Goal: Transaction & Acquisition: Purchase product/service

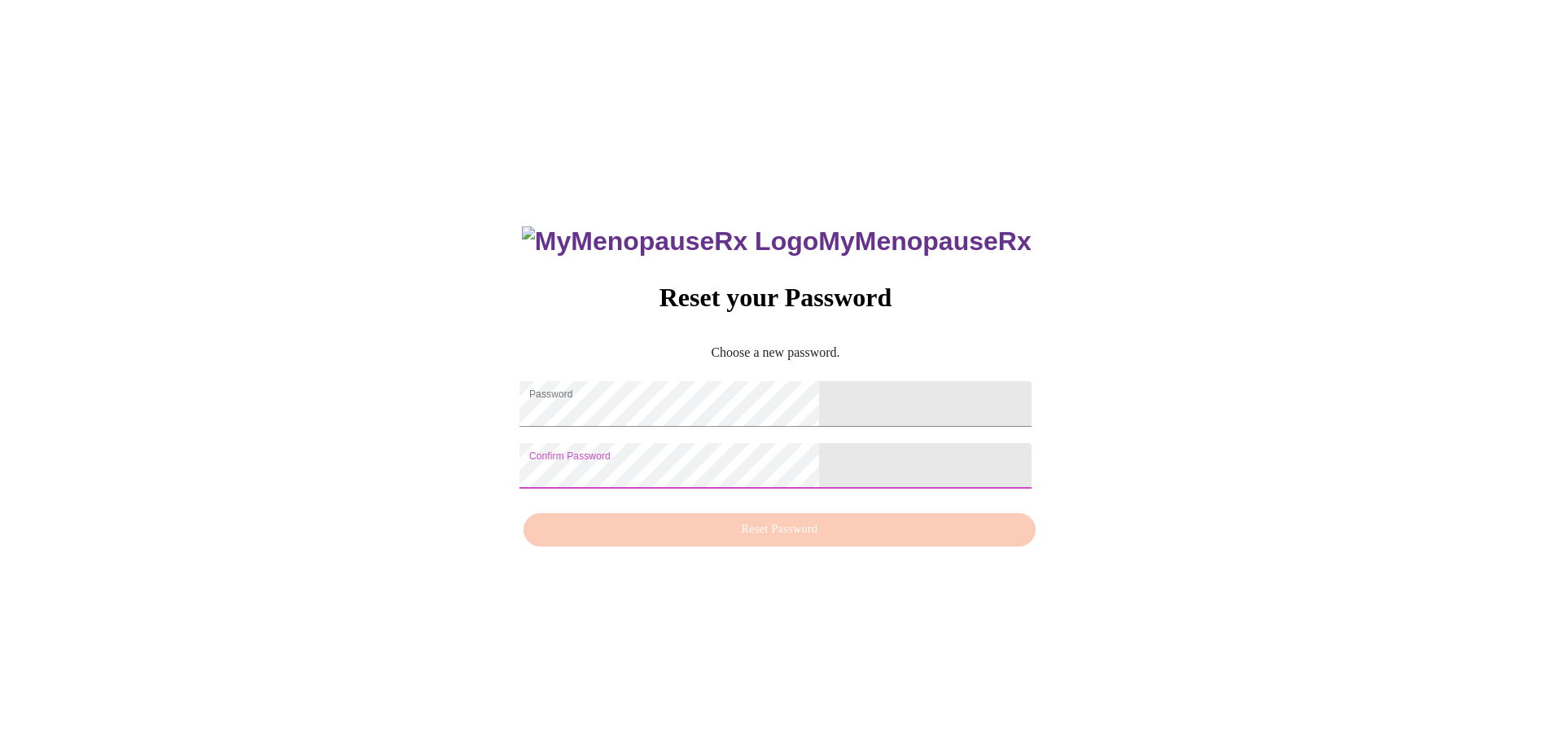
click at [441, 485] on div "MyMenopauseRx Reset your Password Choose a new password. Password Confirm Passw…" at bounding box center [776, 378] width 1538 height 742
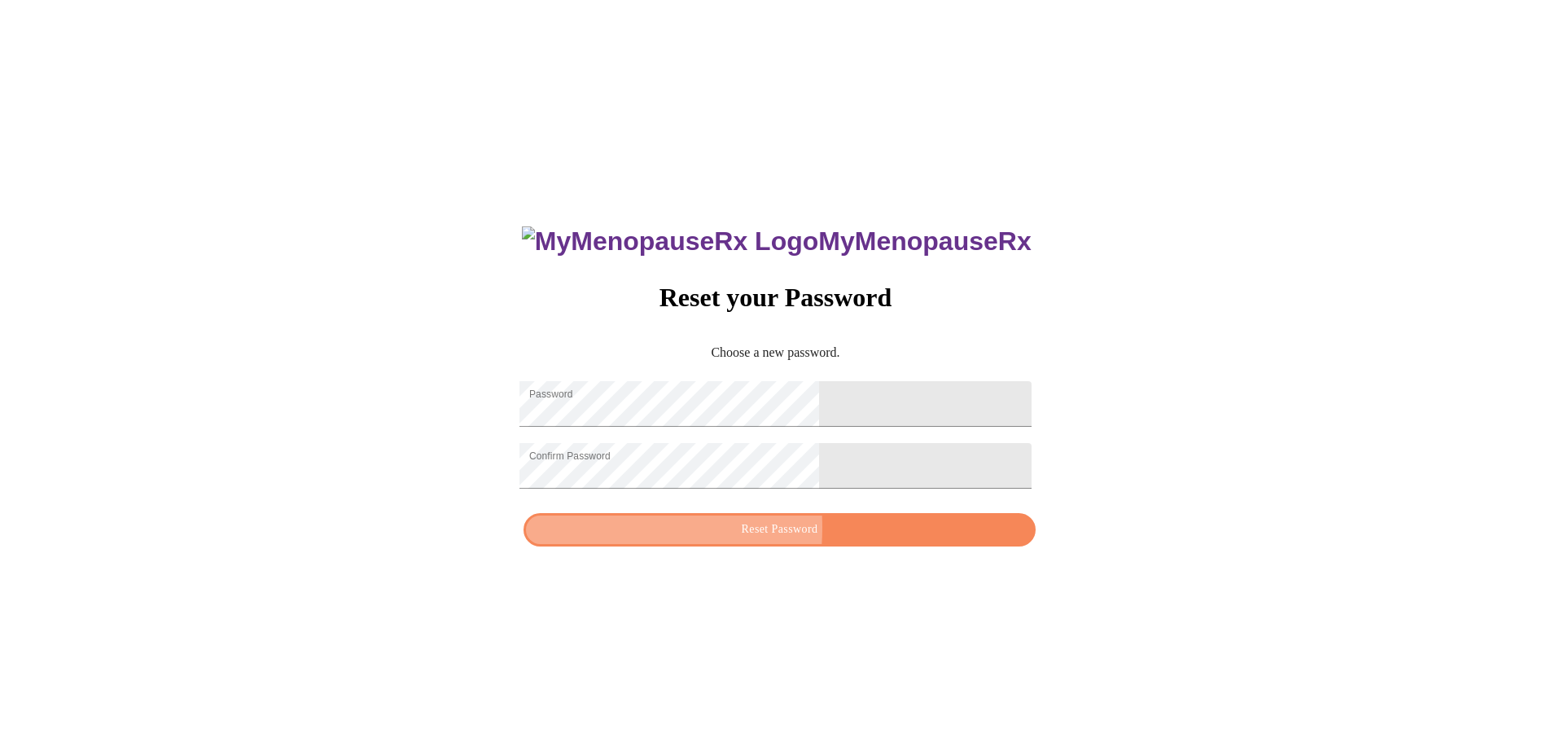
click at [665, 538] on span "Reset Password" at bounding box center [779, 529] width 474 height 20
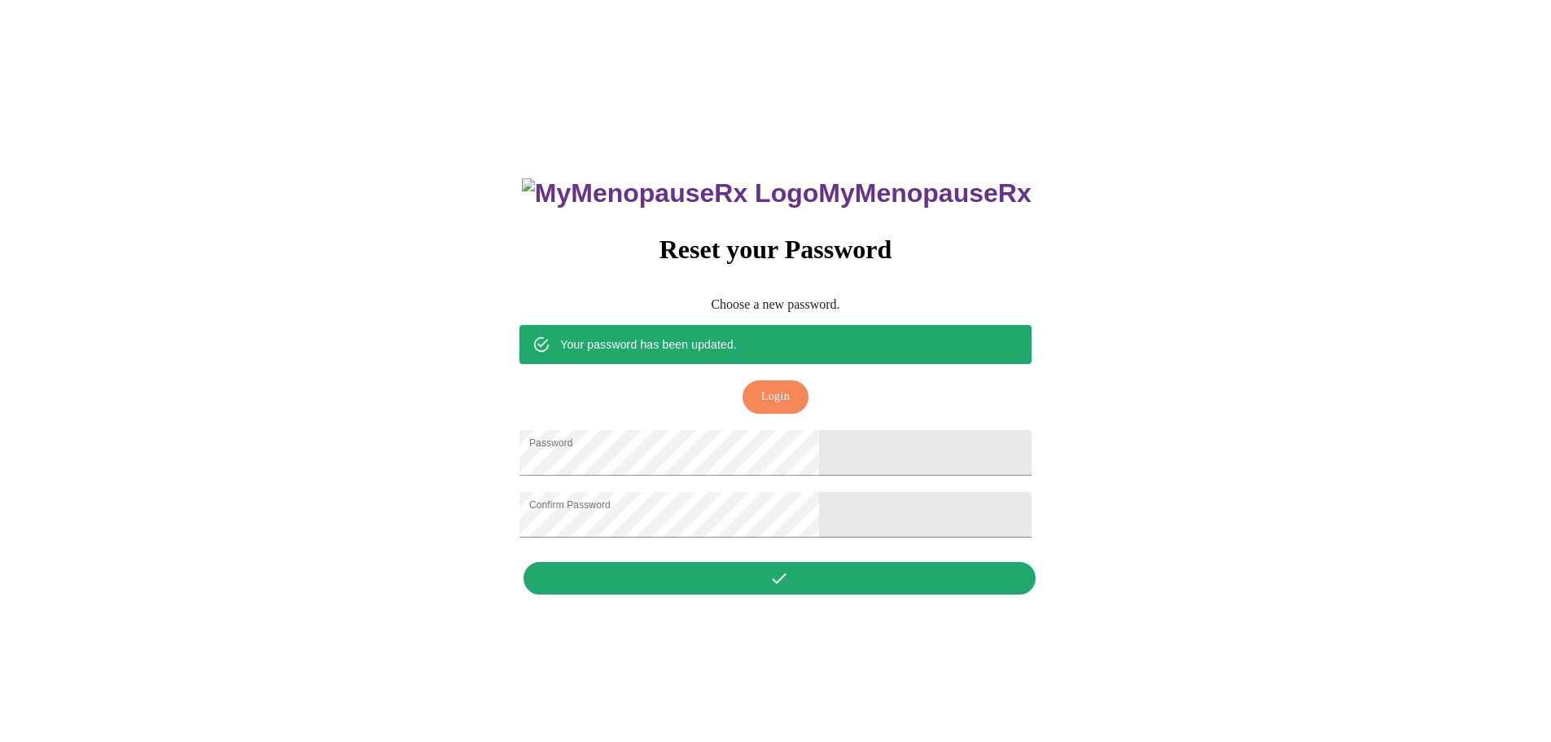
click at [800, 590] on div "MyMenopauseRx Reset your Password Choose a new password. Your password has been…" at bounding box center [775, 377] width 544 height 450
click at [773, 387] on span "Login" at bounding box center [775, 397] width 28 height 20
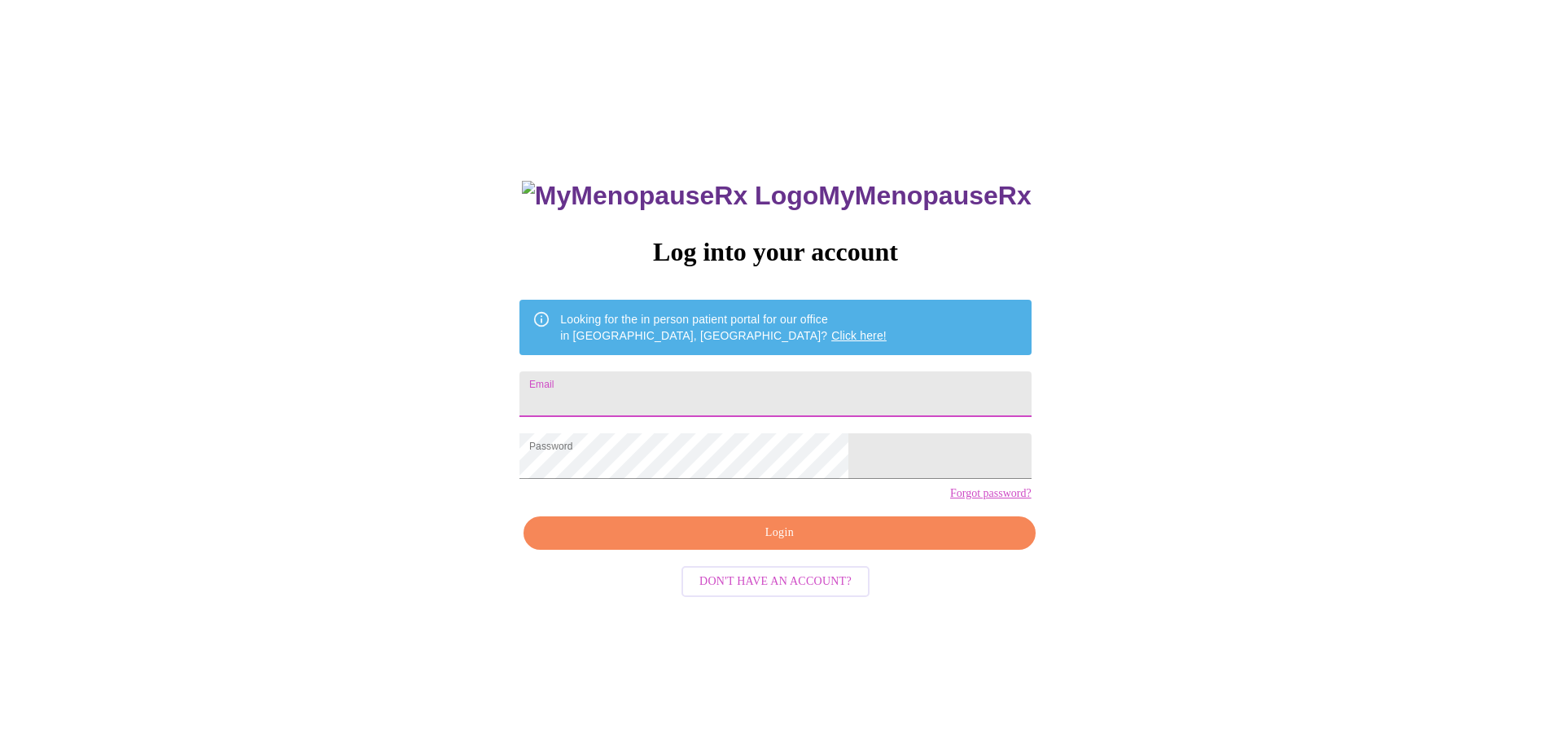
click at [653, 387] on input "Email" at bounding box center [774, 394] width 511 height 46
type input "[EMAIL_ADDRESS][DOMAIN_NAME]"
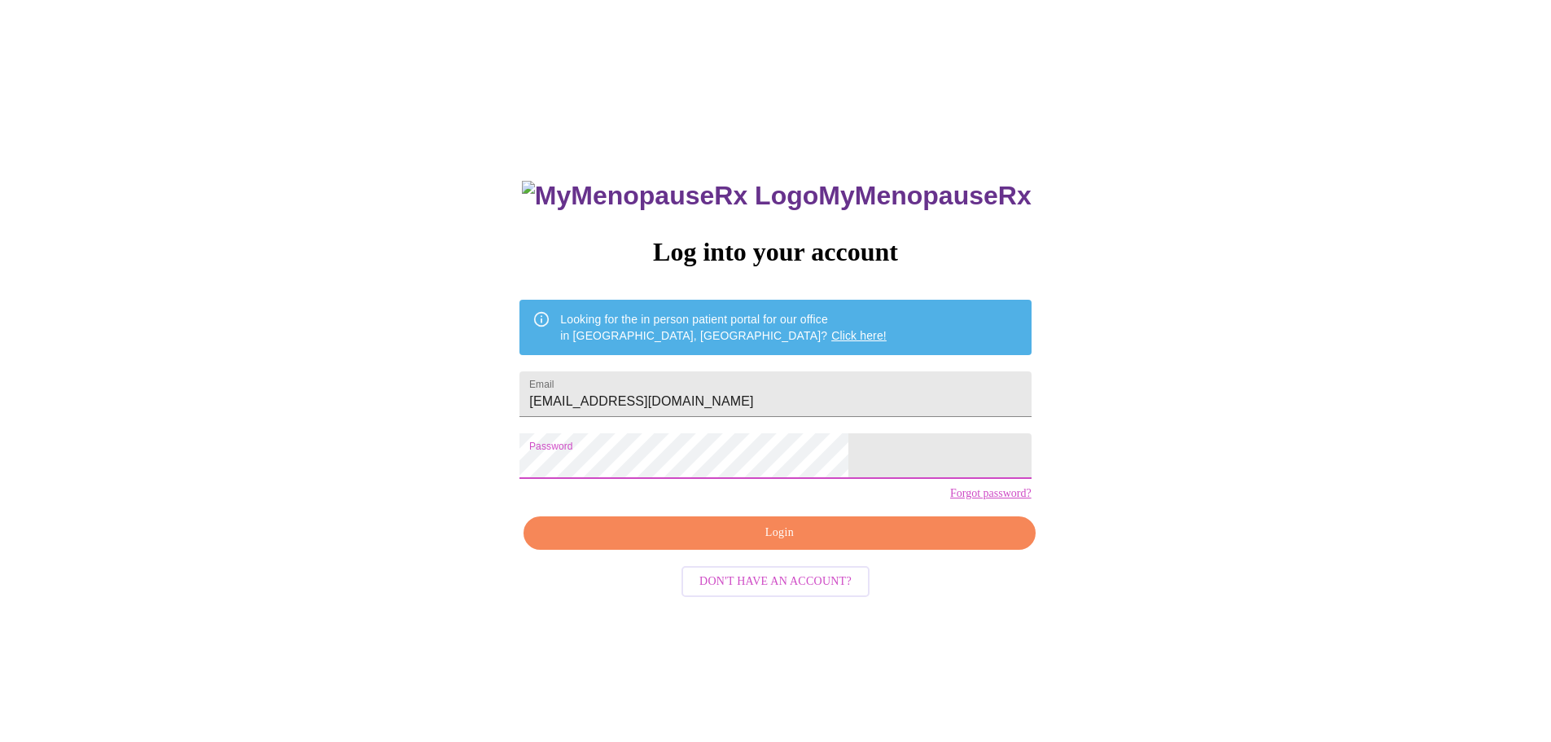
click at [424, 456] on div "MyMenopauseRx Log into your account Looking for the in person patient portal fo…" at bounding box center [776, 452] width 1538 height 890
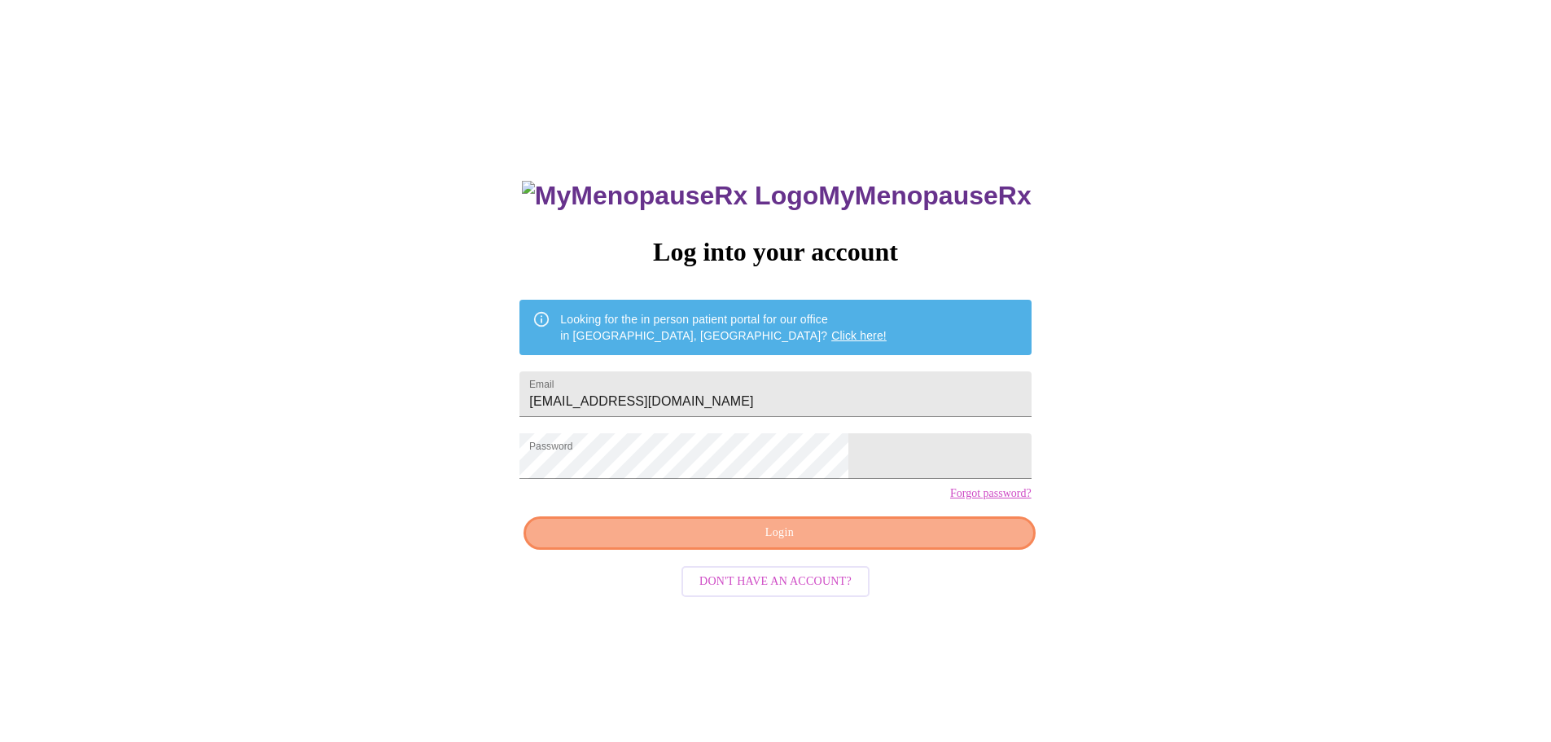
click at [923, 543] on span "Login" at bounding box center [779, 533] width 474 height 20
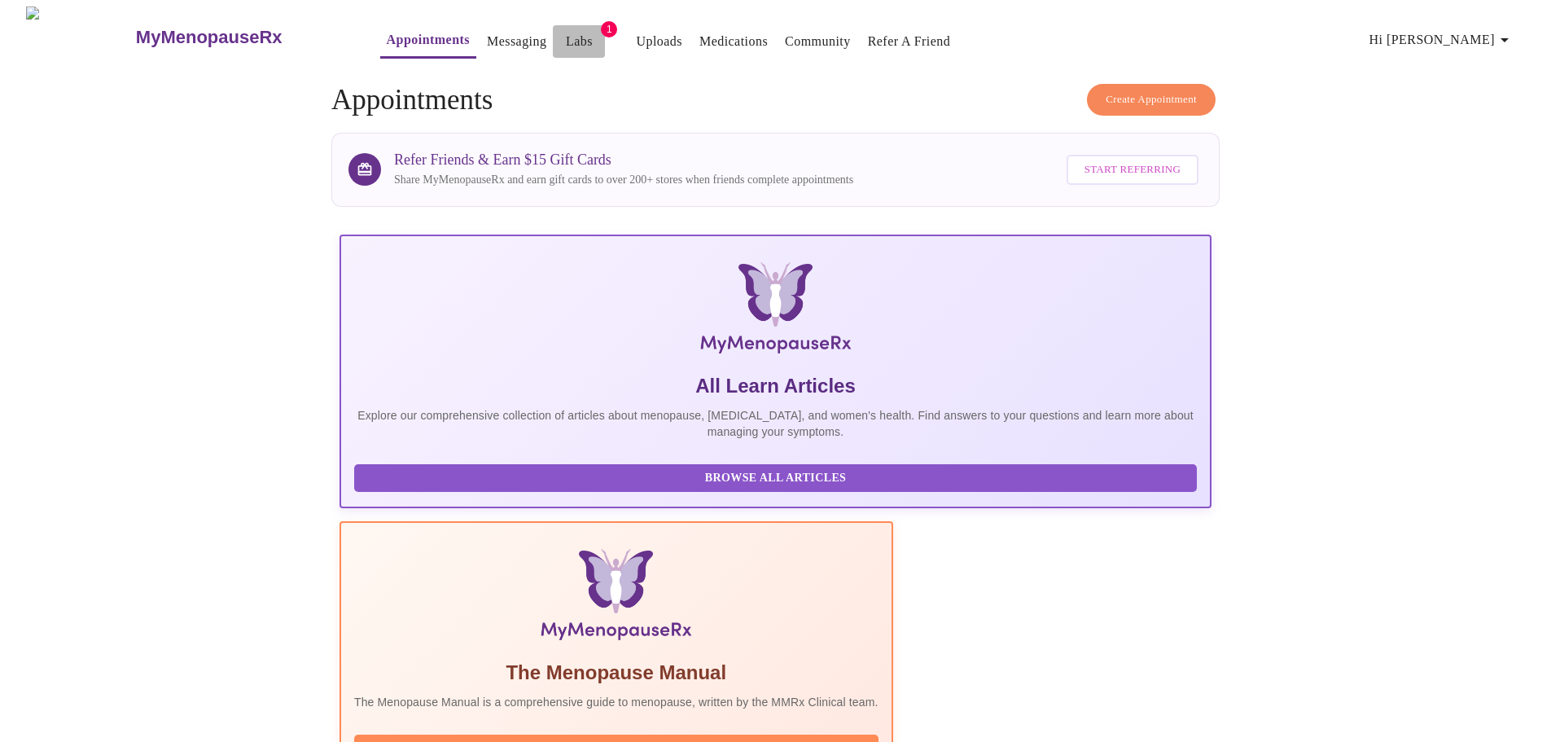
click at [566, 36] on link "Labs" at bounding box center [579, 41] width 27 height 23
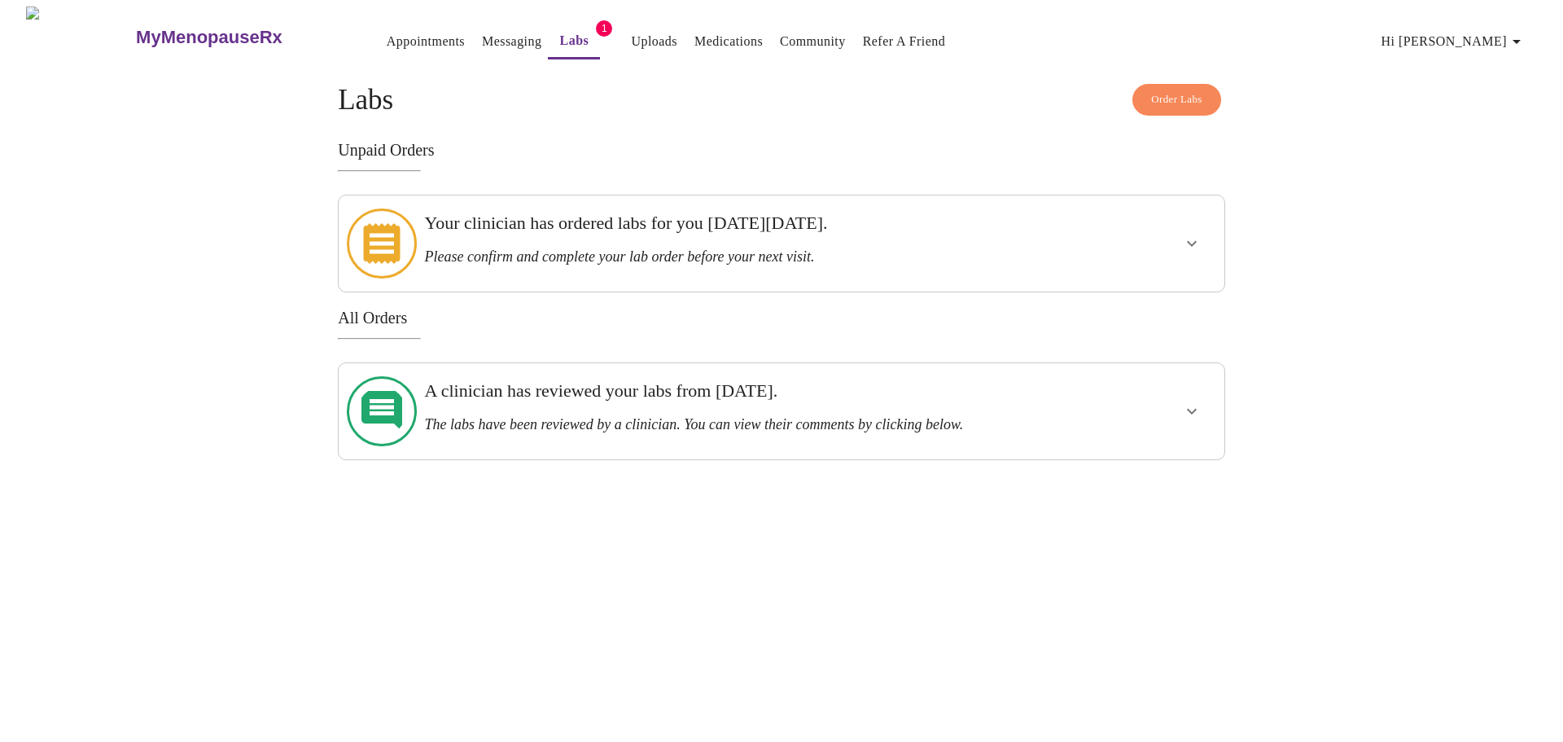
click at [695, 248] on h3 "Please confirm and complete your lab order before your next visit." at bounding box center [738, 256] width 629 height 17
click at [1189, 234] on icon "show more" at bounding box center [1192, 244] width 20 height 20
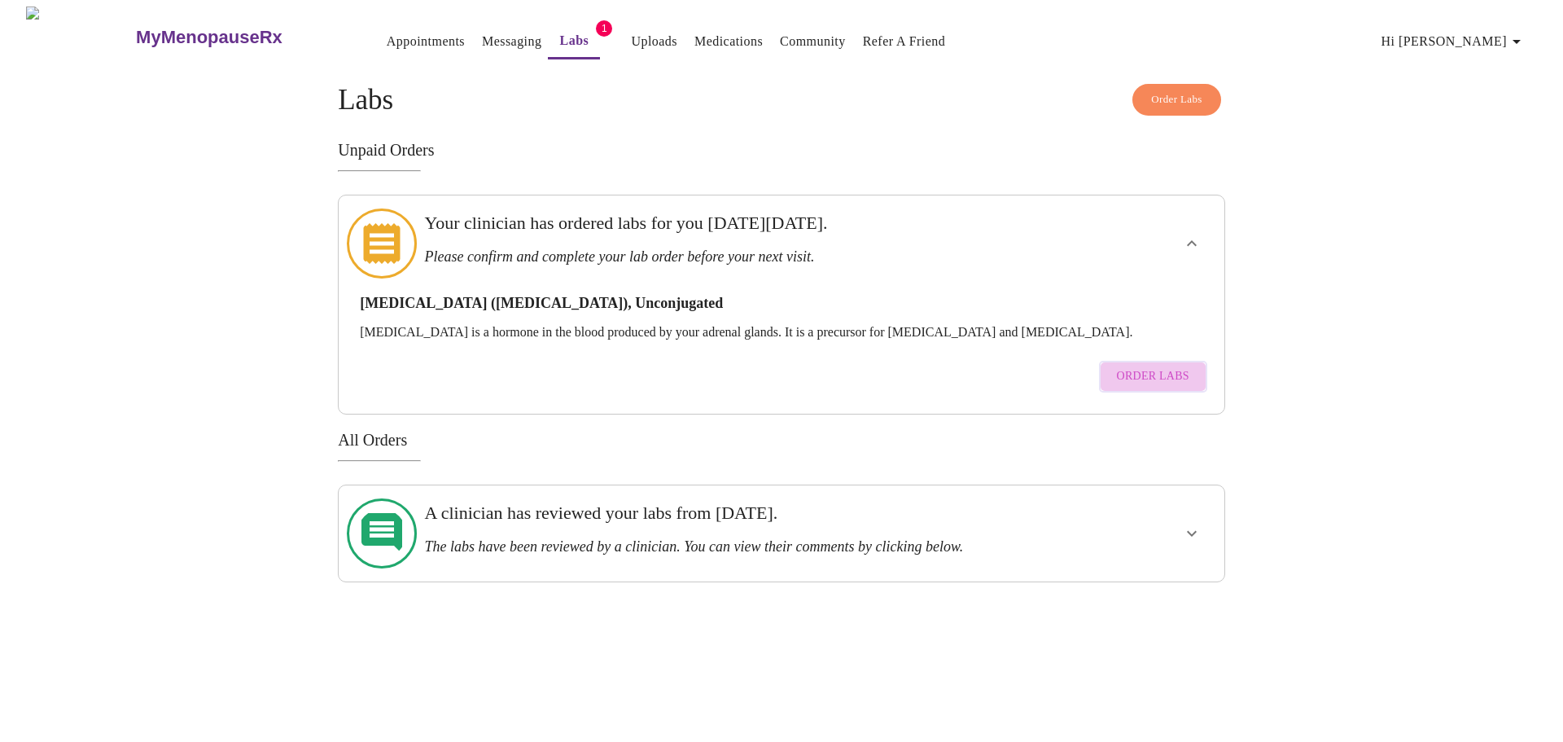
click at [1170, 366] on span "Order Labs" at bounding box center [1153, 376] width 72 height 20
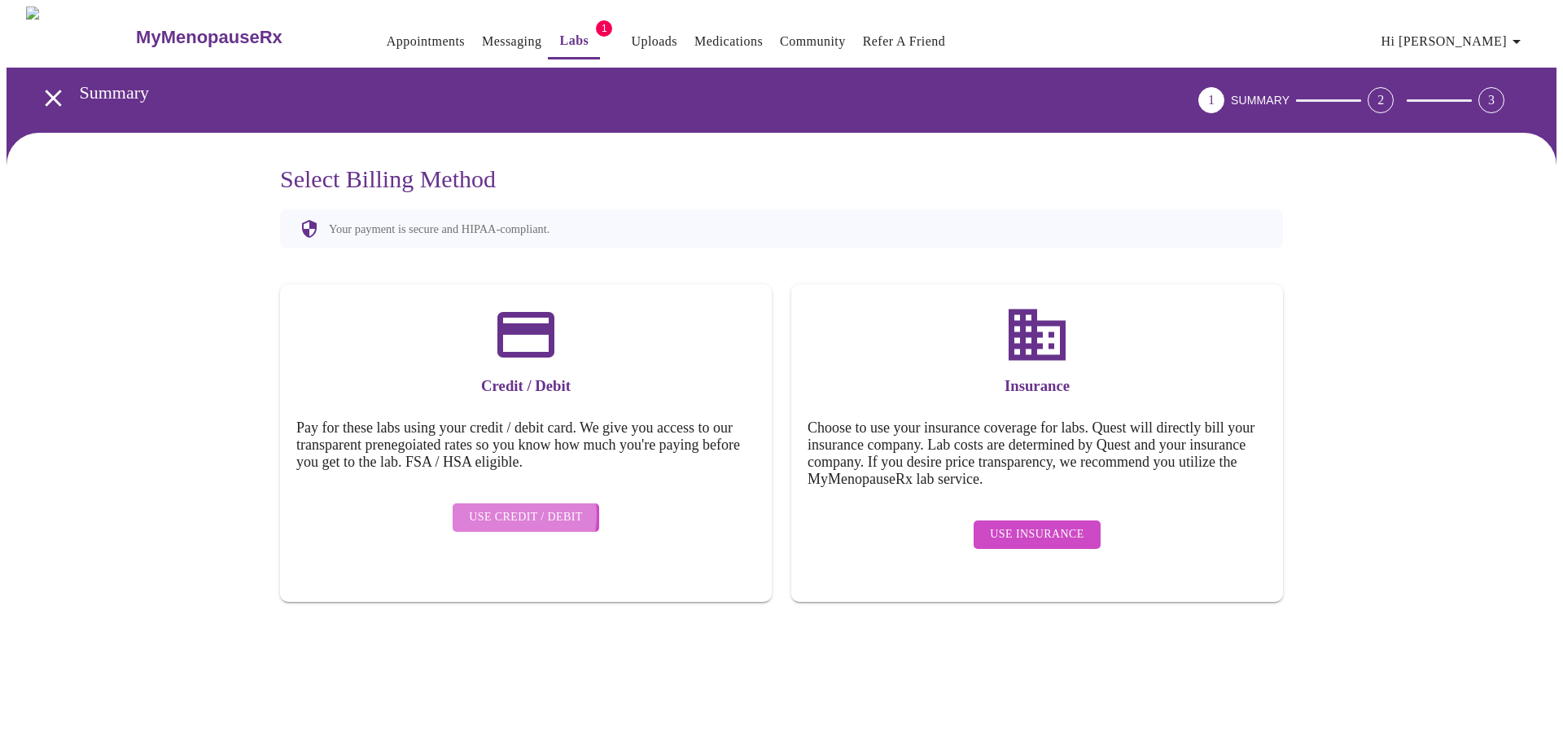
click at [502, 507] on span "Use Credit / Debit" at bounding box center [526, 517] width 114 height 20
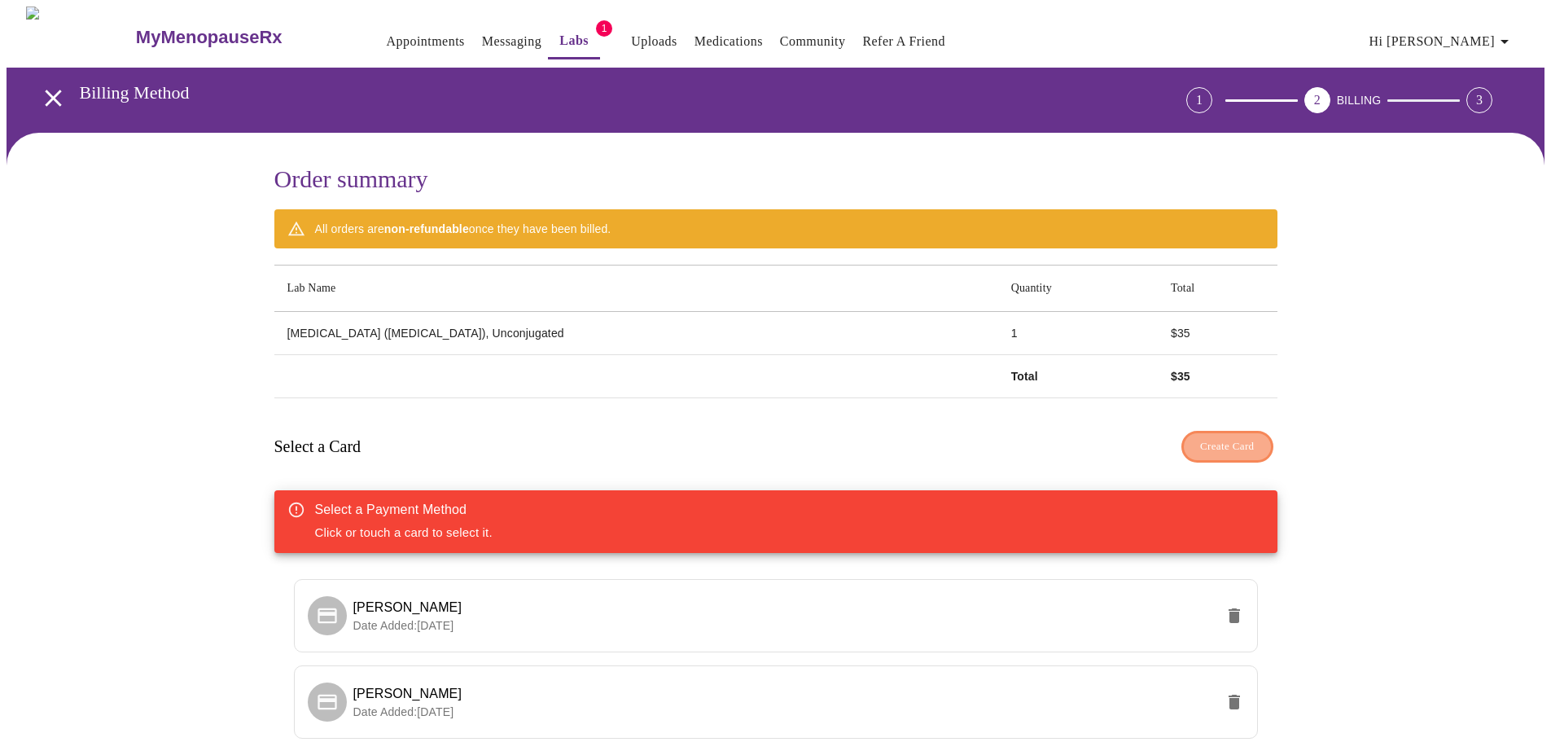
click at [1234, 440] on span "Create Card" at bounding box center [1227, 446] width 55 height 19
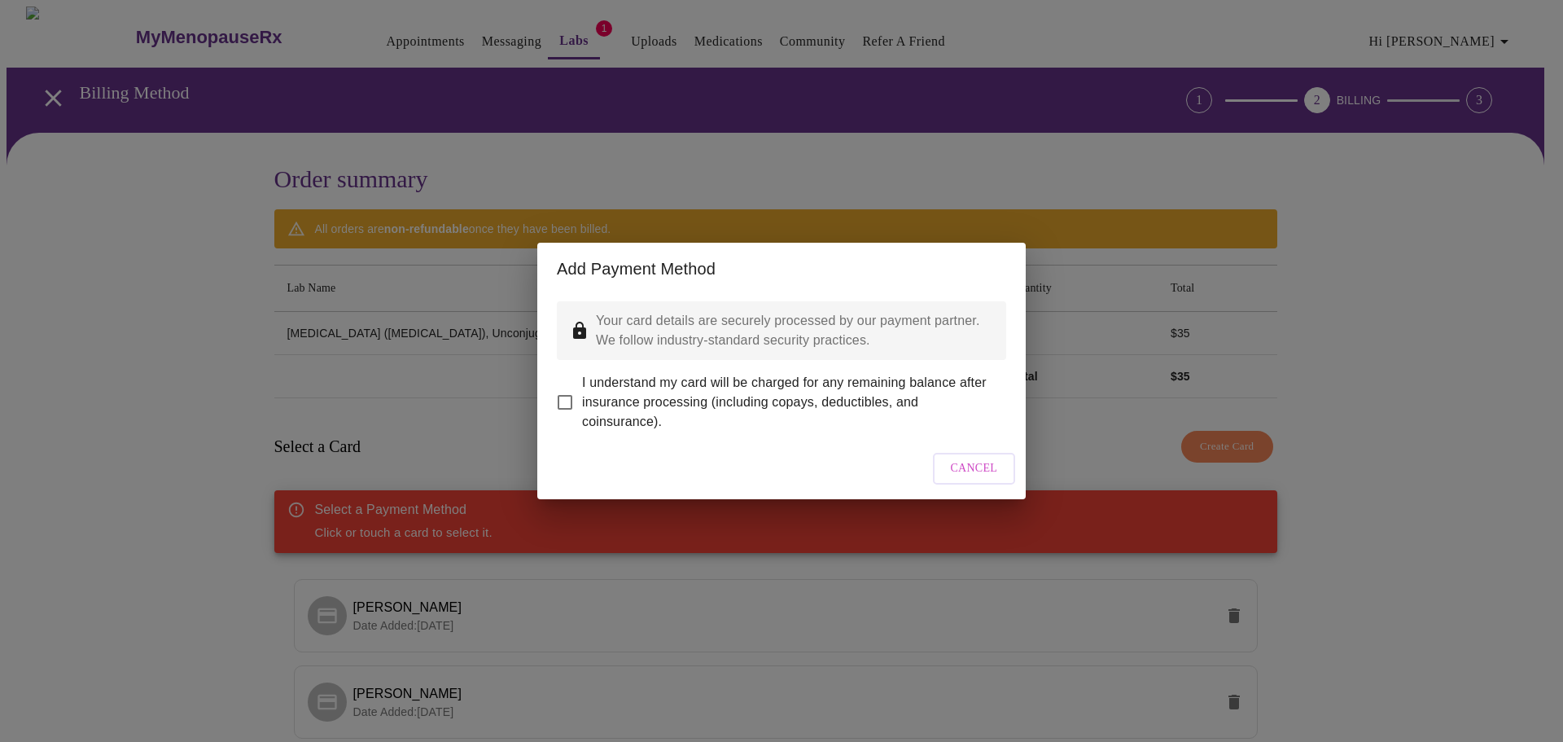
click at [562, 391] on input "I understand my card will be charged for any remaining balance after insurance …" at bounding box center [565, 402] width 34 height 34
checkbox input "true"
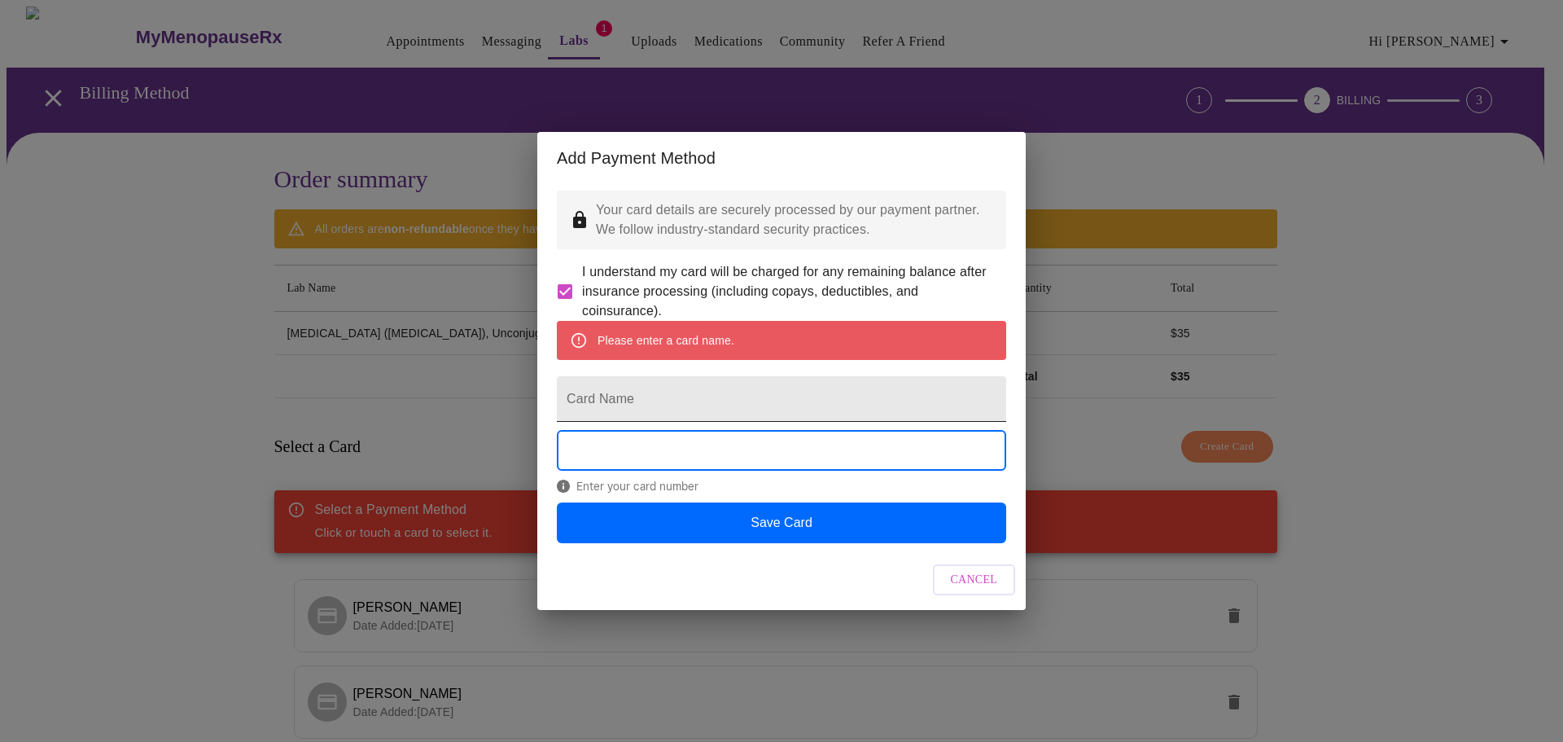
click at [642, 404] on input "Card Name" at bounding box center [781, 399] width 449 height 46
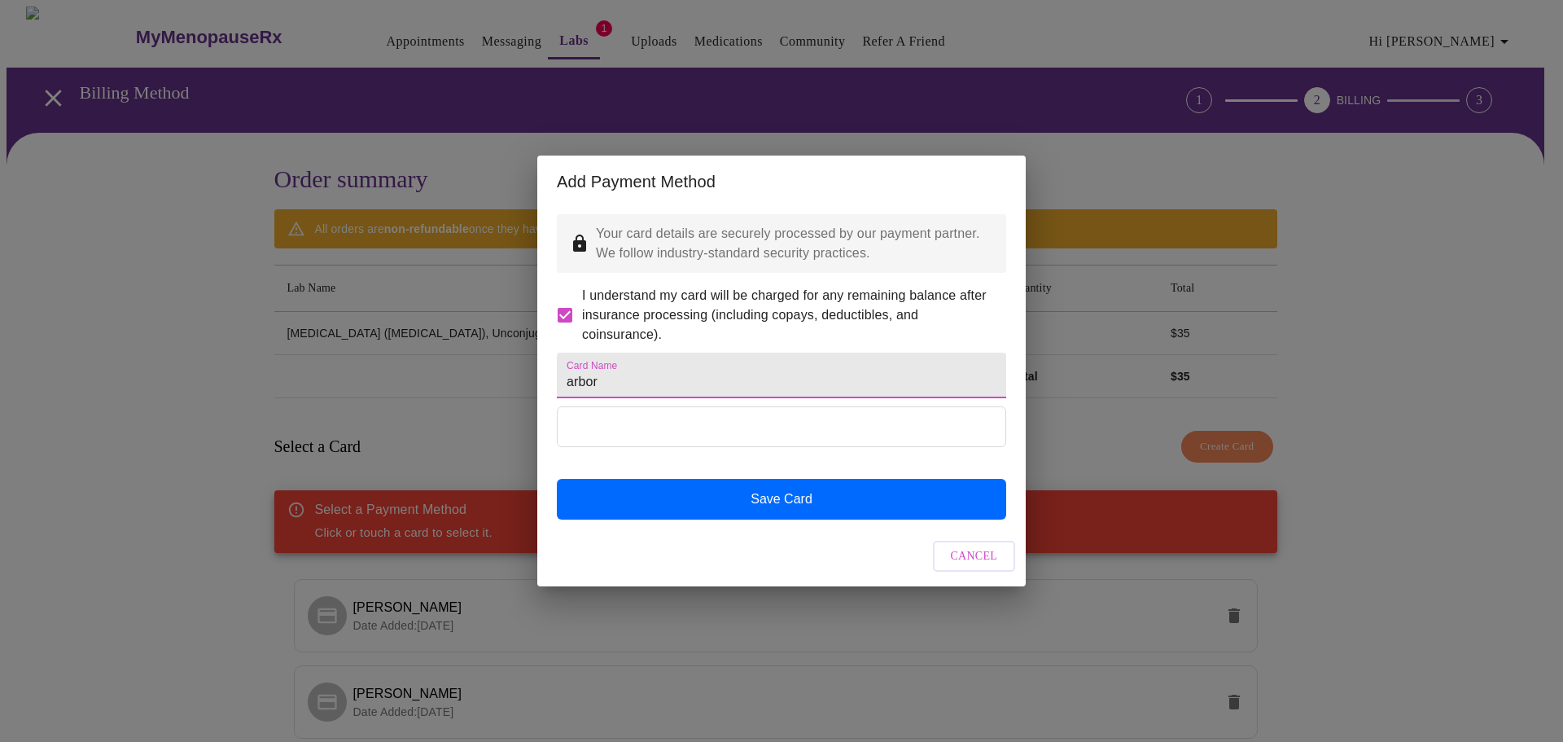
type input "arbor"
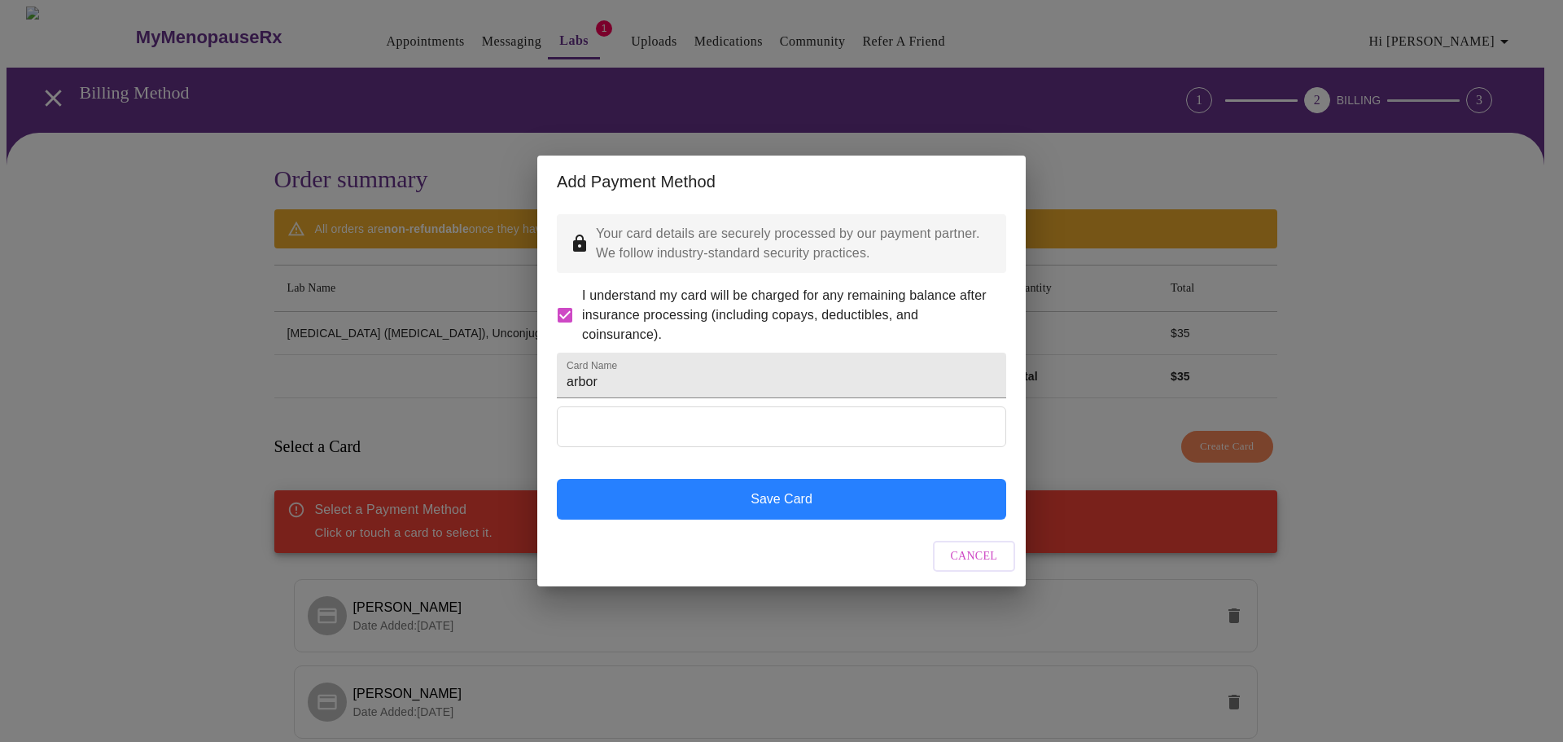
click at [705, 519] on button "Save Card" at bounding box center [781, 499] width 449 height 41
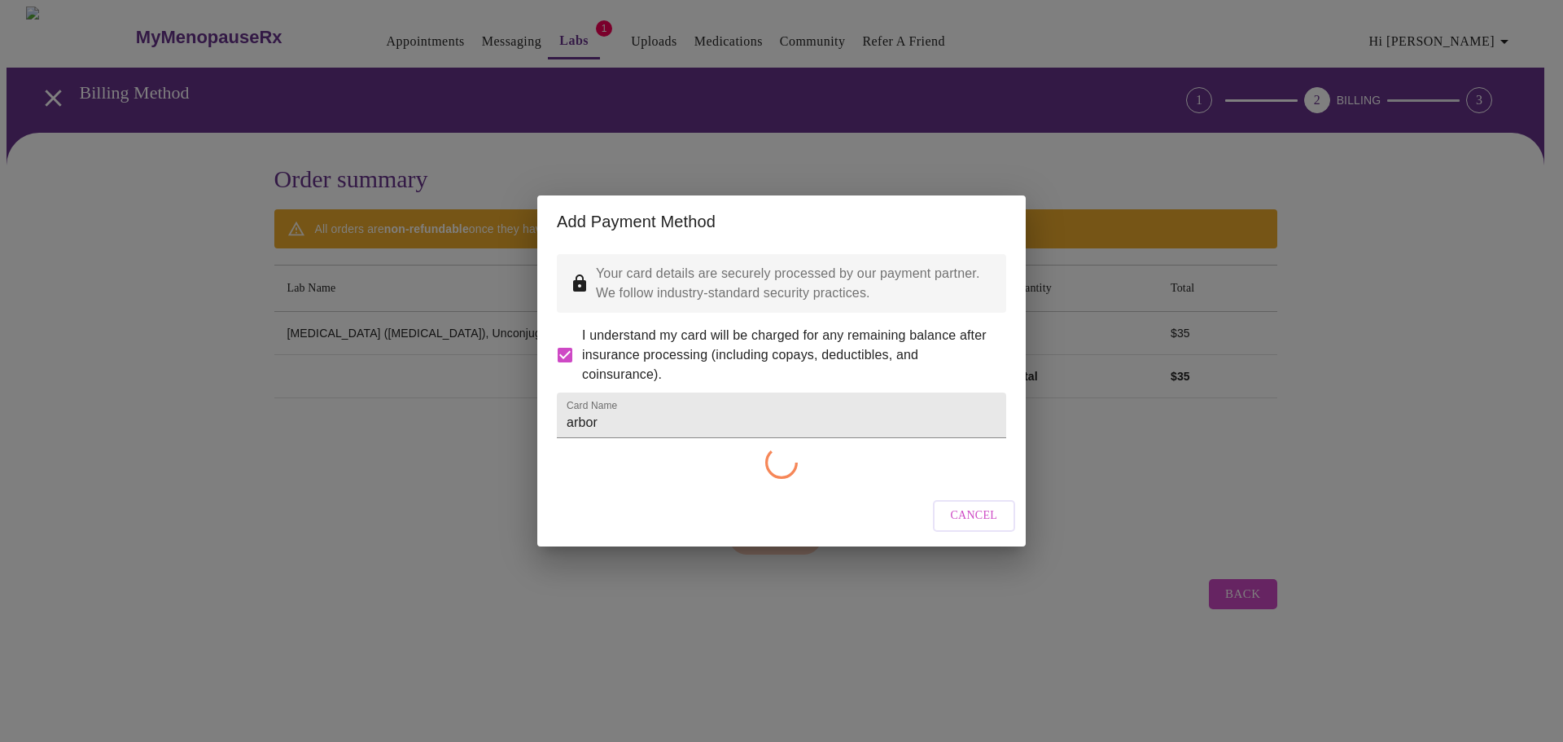
checkbox input "false"
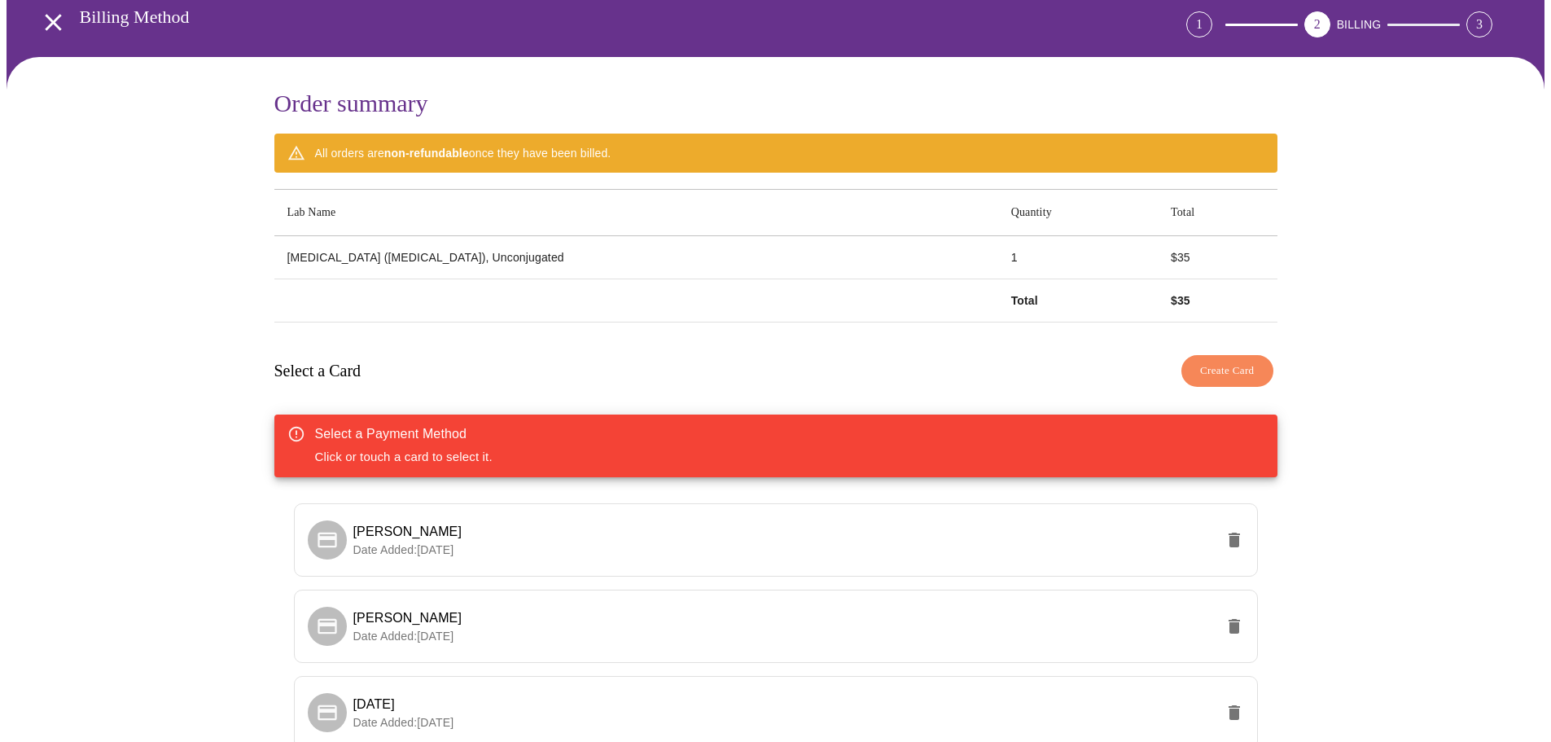
scroll to position [244, 0]
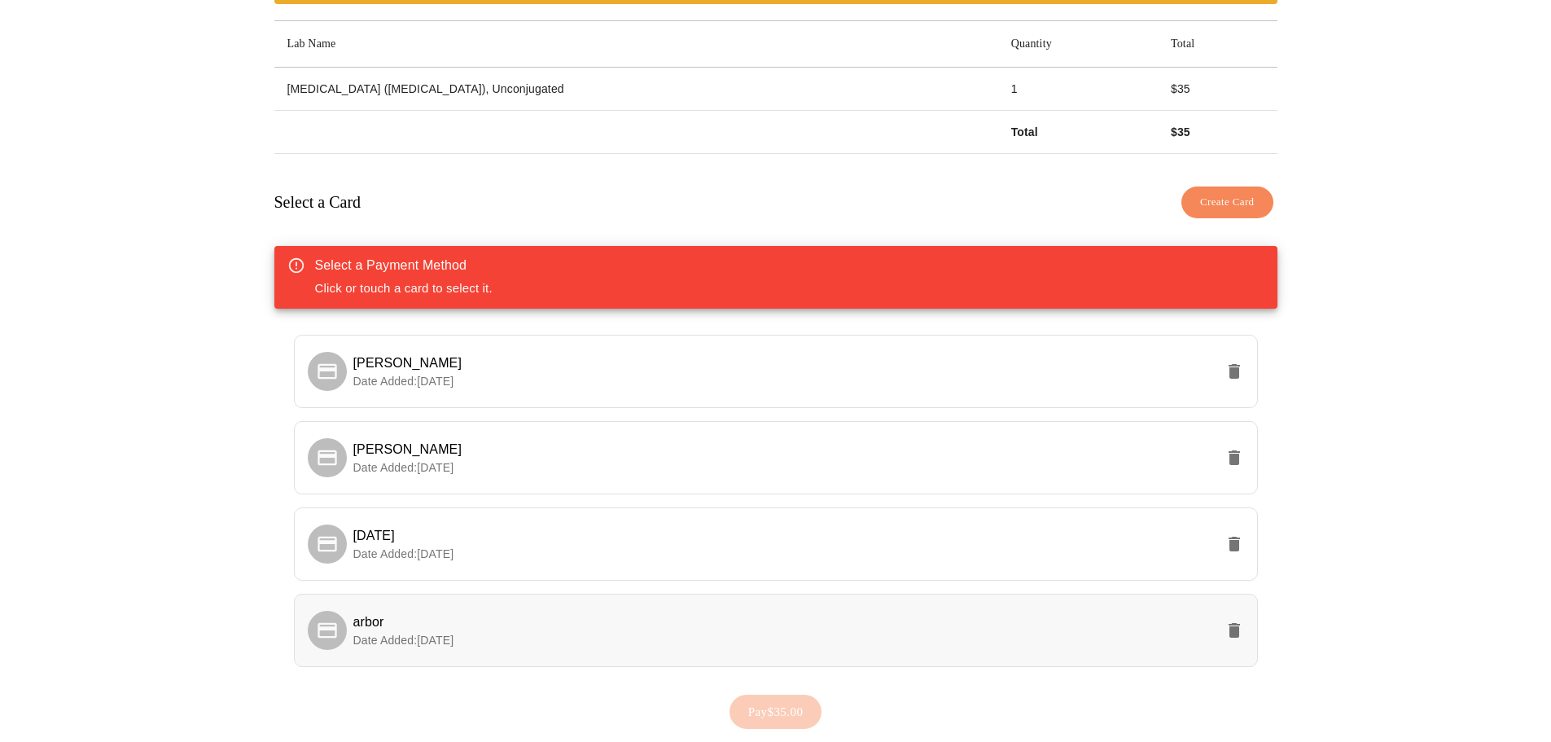
click at [554, 632] on p "Date Added: [DATE]" at bounding box center [783, 640] width 861 height 16
click at [799, 704] on span "Pay $35.00" at bounding box center [775, 711] width 55 height 21
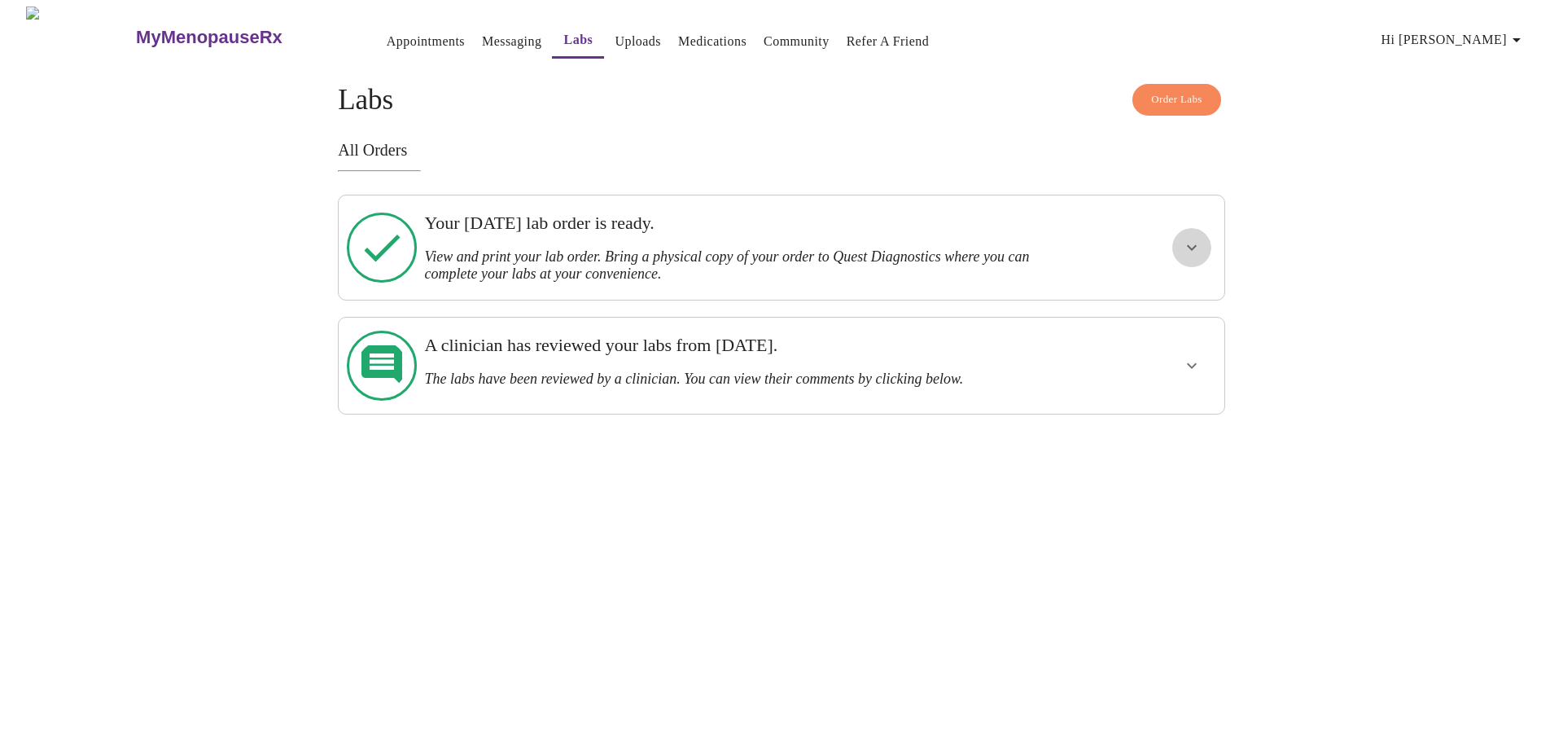
click at [1191, 243] on icon "show more" at bounding box center [1192, 248] width 20 height 20
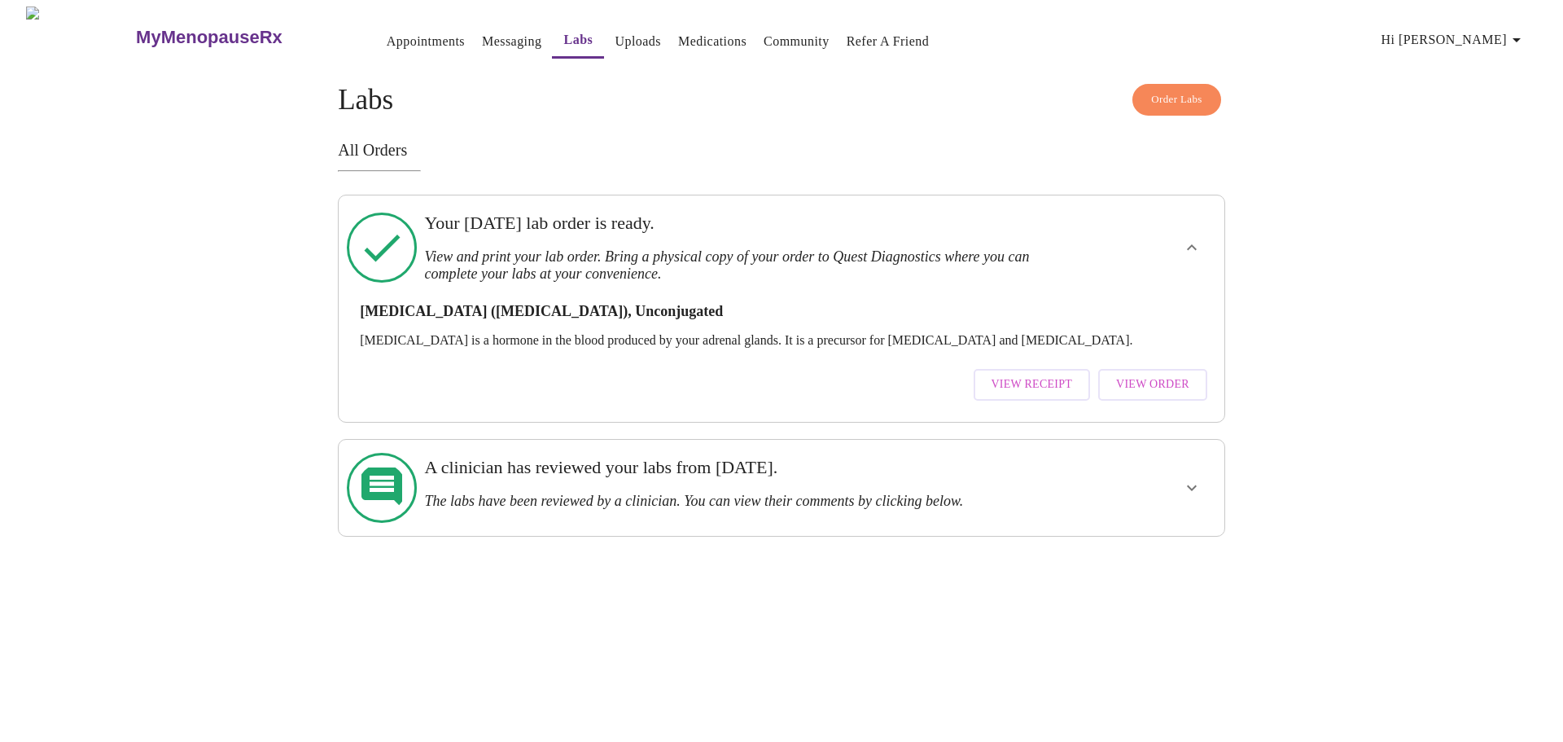
click at [1142, 375] on span "View Order" at bounding box center [1152, 385] width 73 height 20
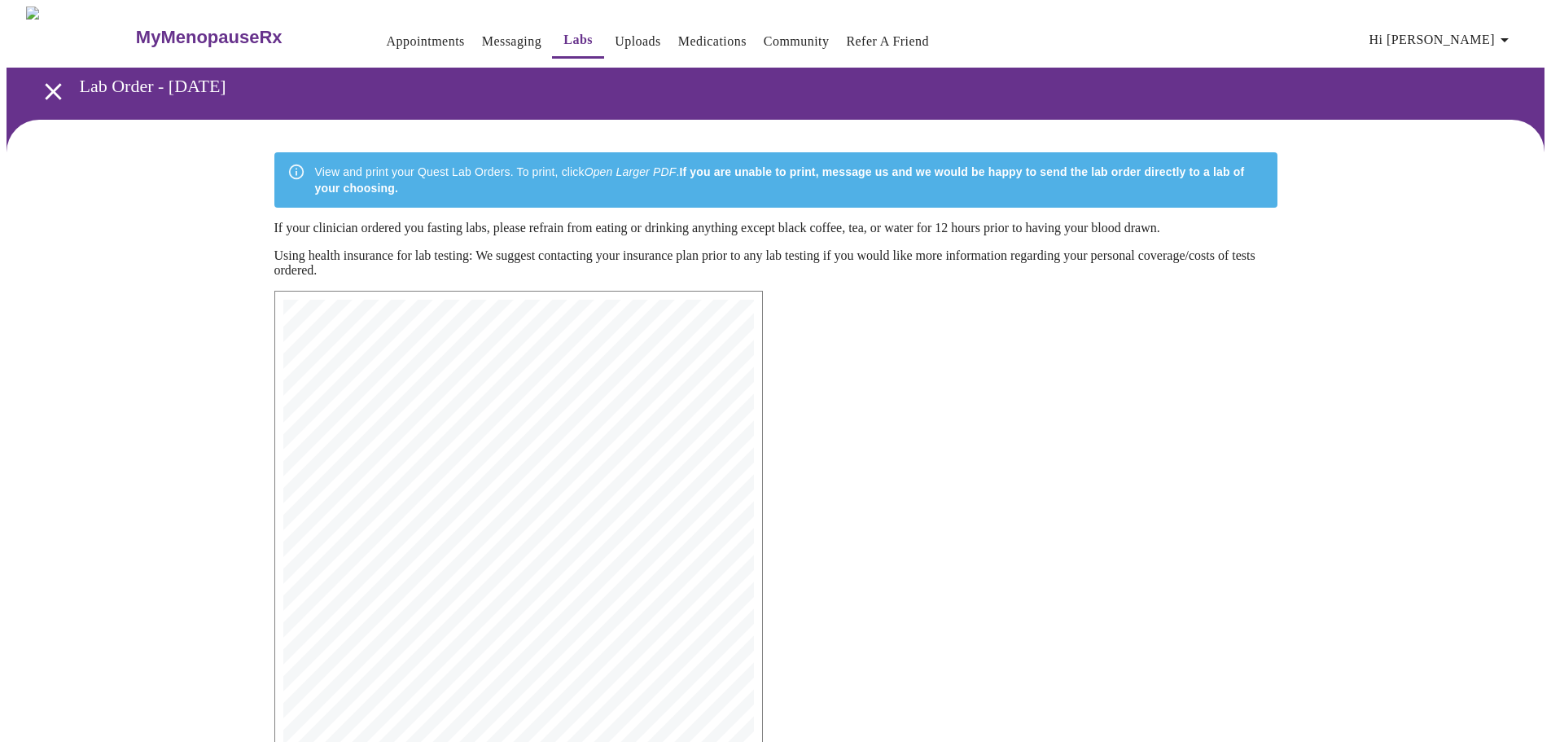
click at [411, 366] on span "[GEOGRAPHIC_DATA]" at bounding box center [377, 362] width 99 height 10
click at [446, 168] on div "View and print your Quest Lab Orders. To print, click Open Larger PDF . If you …" at bounding box center [789, 180] width 949 height 46
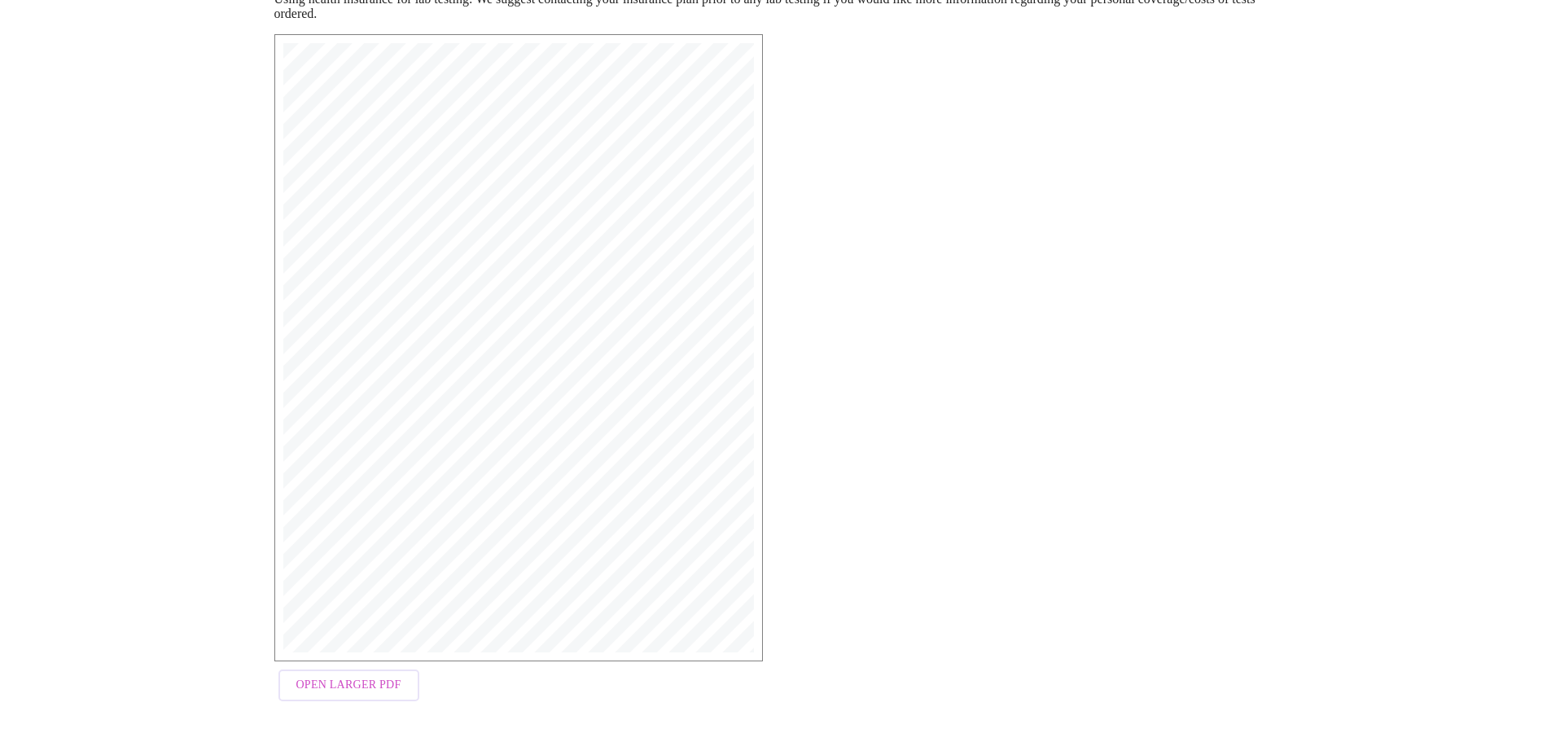
scroll to position [260, 0]
drag, startPoint x: 384, startPoint y: 687, endPoint x: 436, endPoint y: 676, distance: 54.1
click at [384, 686] on span "Open Larger PDF" at bounding box center [348, 682] width 105 height 20
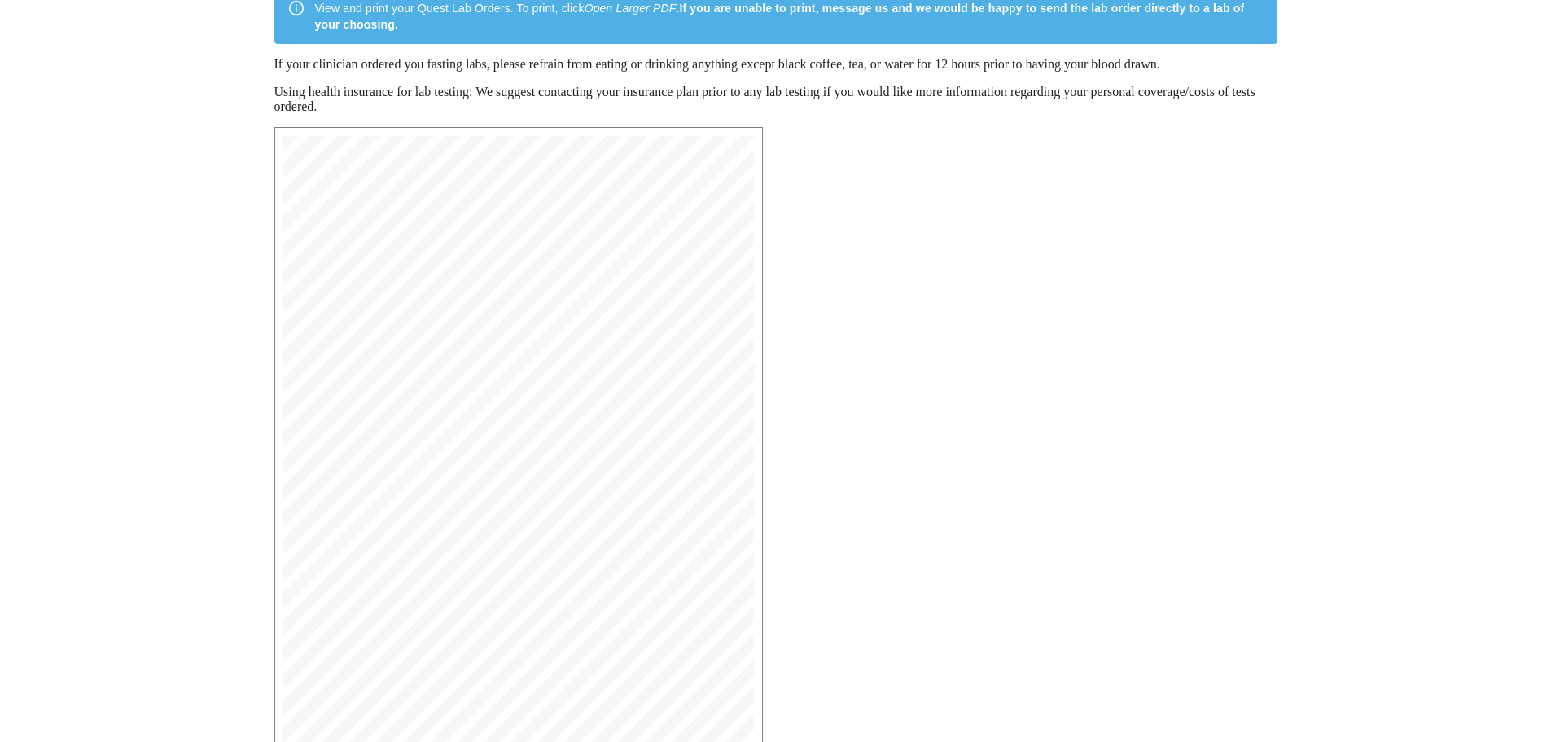
scroll to position [0, 0]
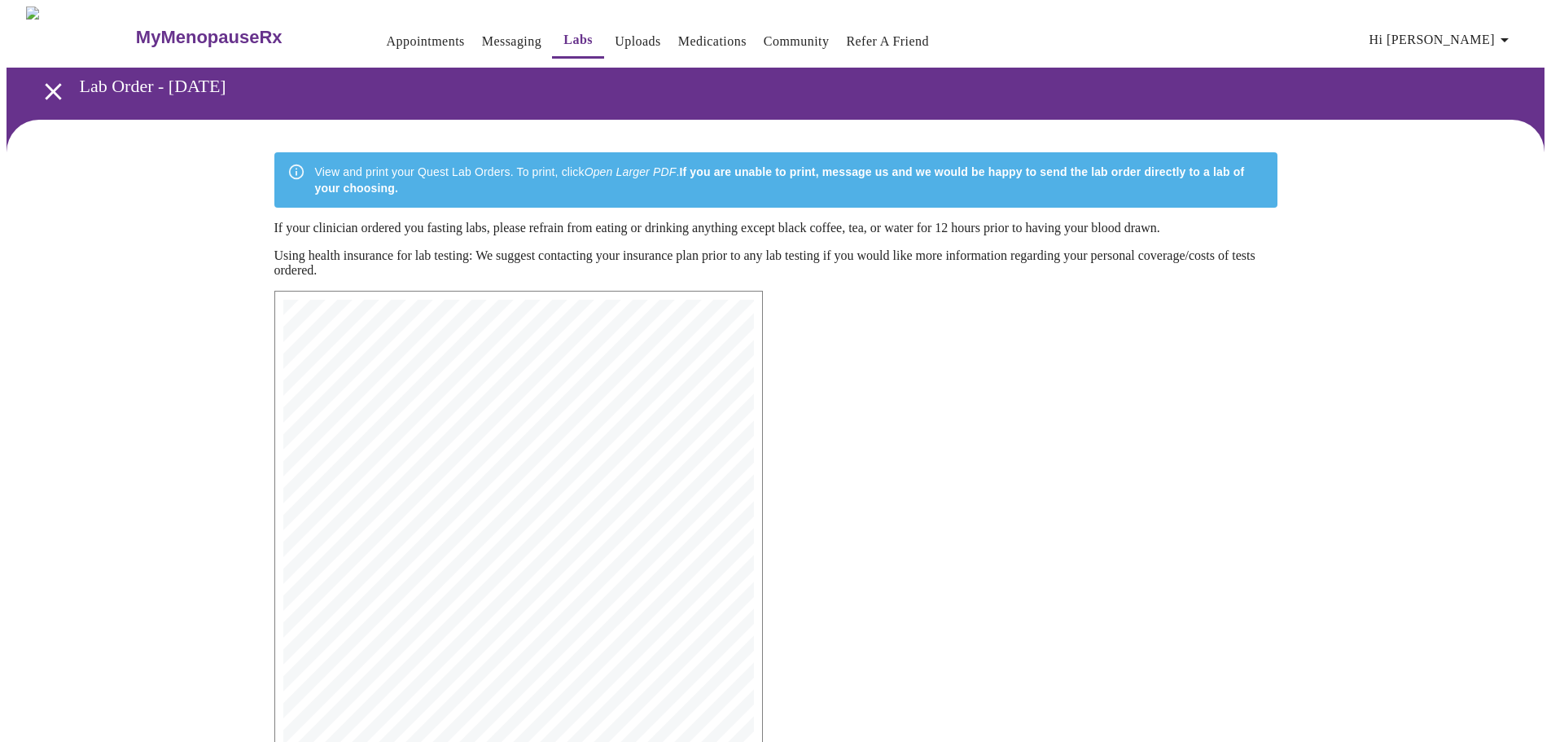
click at [563, 29] on link "Labs" at bounding box center [577, 39] width 29 height 23
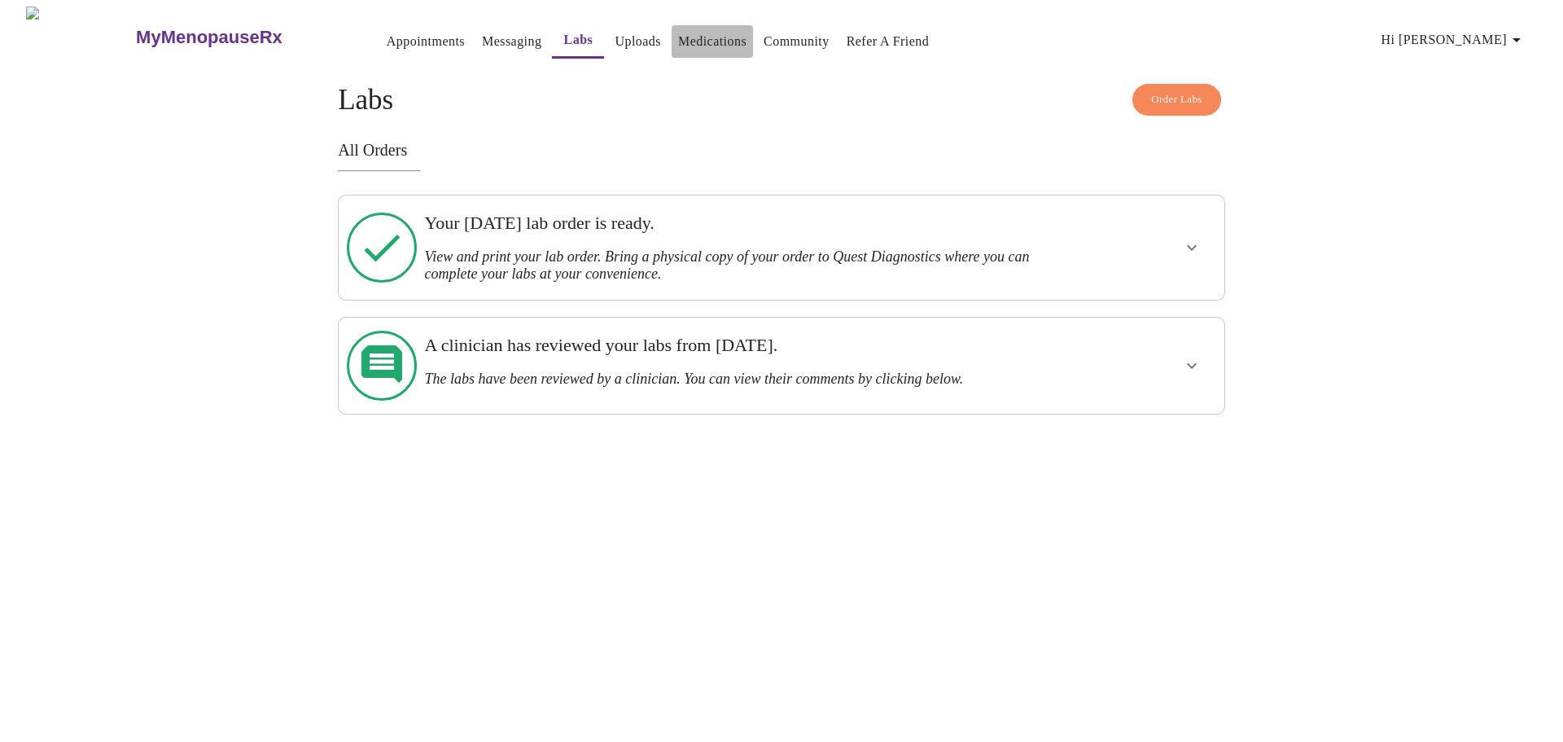
click at [679, 30] on link "Medications" at bounding box center [712, 41] width 68 height 23
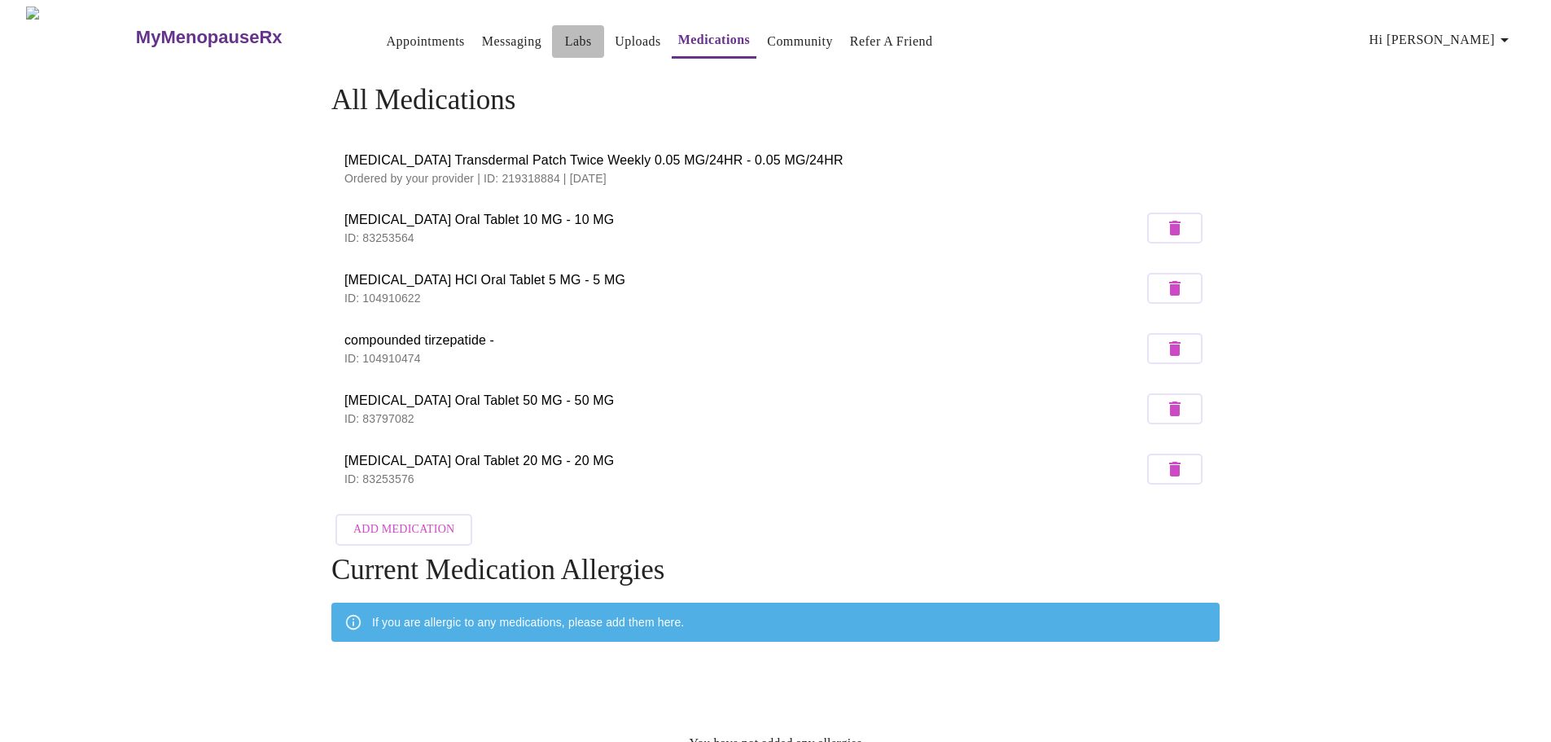
click at [565, 31] on link "Labs" at bounding box center [578, 41] width 27 height 23
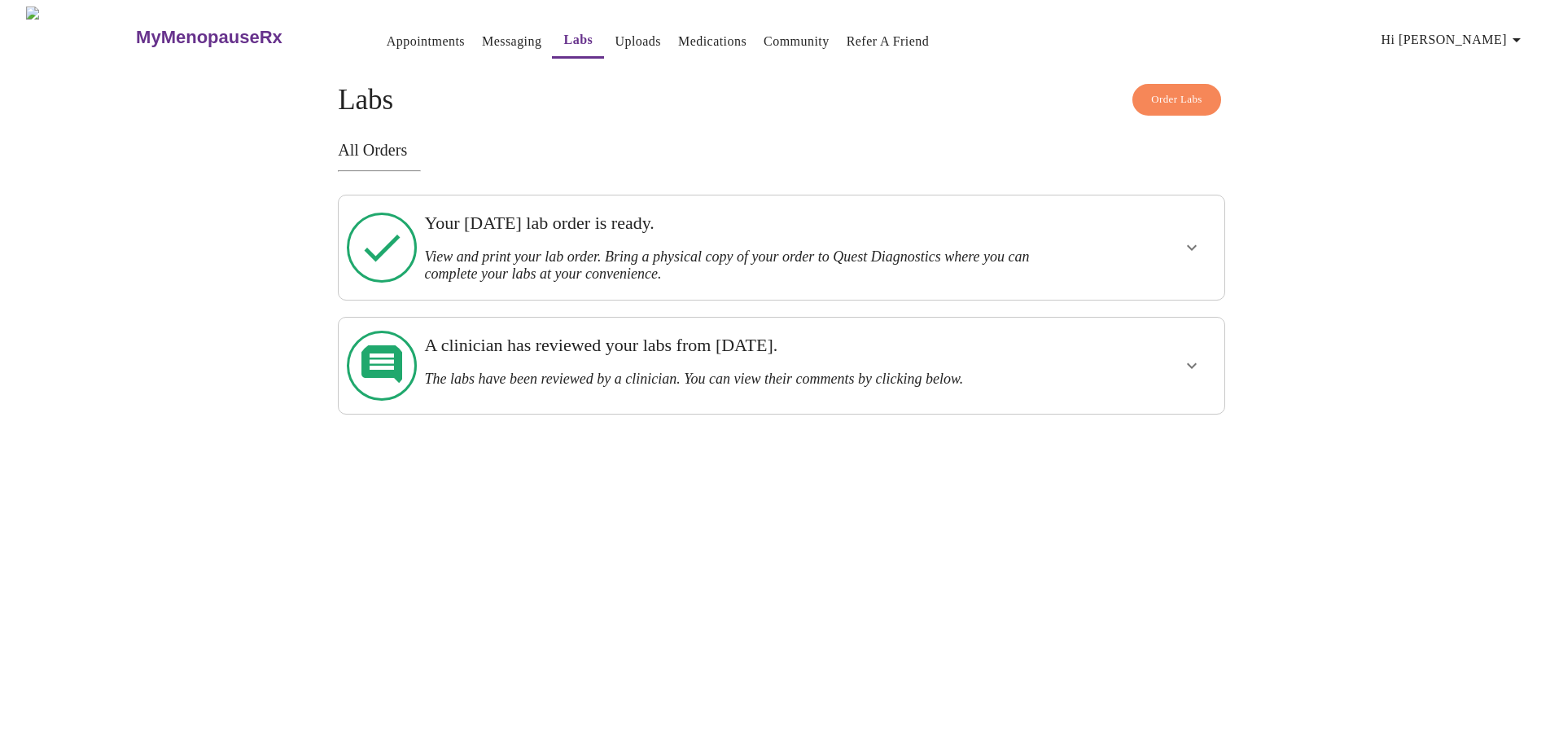
click at [482, 31] on link "Messaging" at bounding box center [511, 41] width 59 height 23
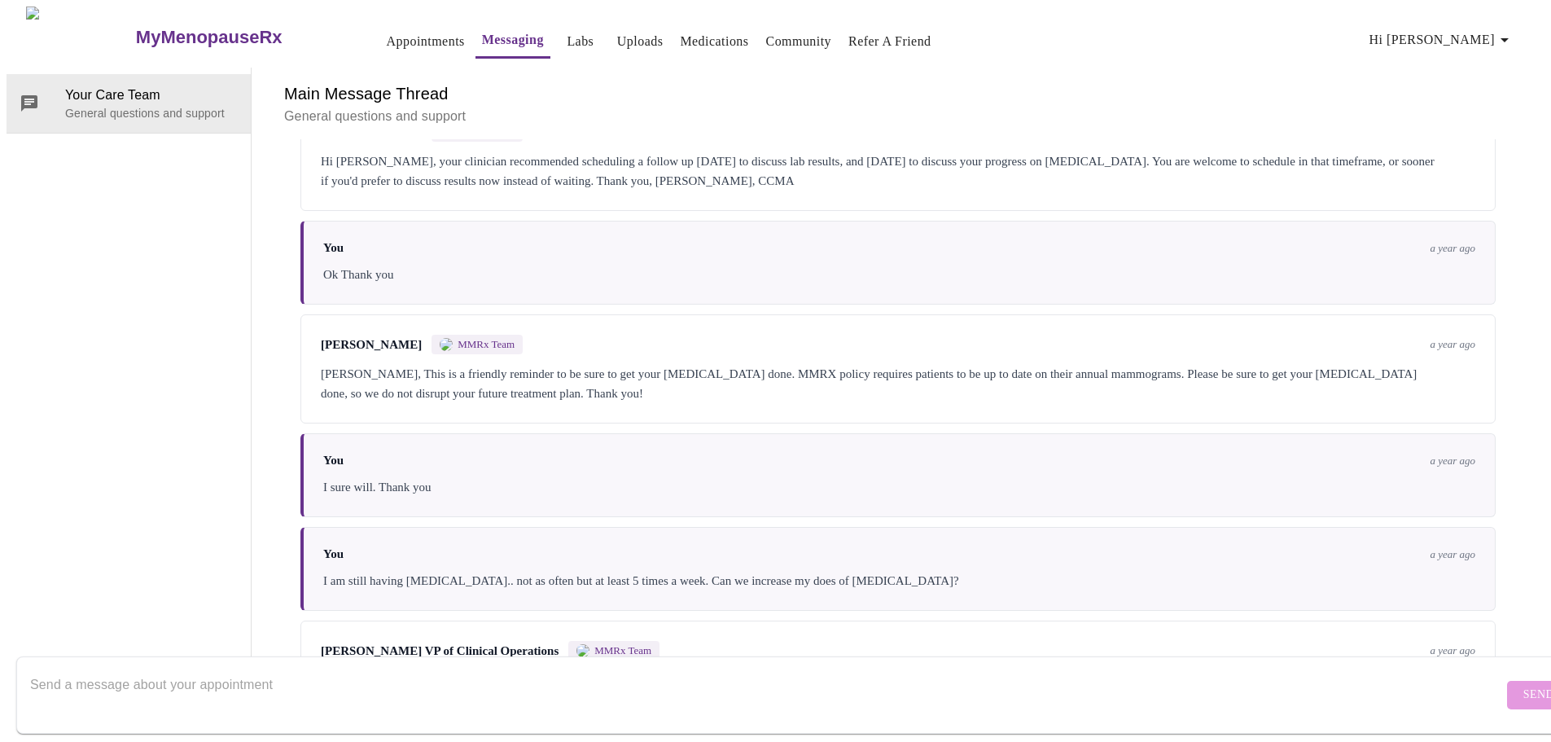
scroll to position [585, 0]
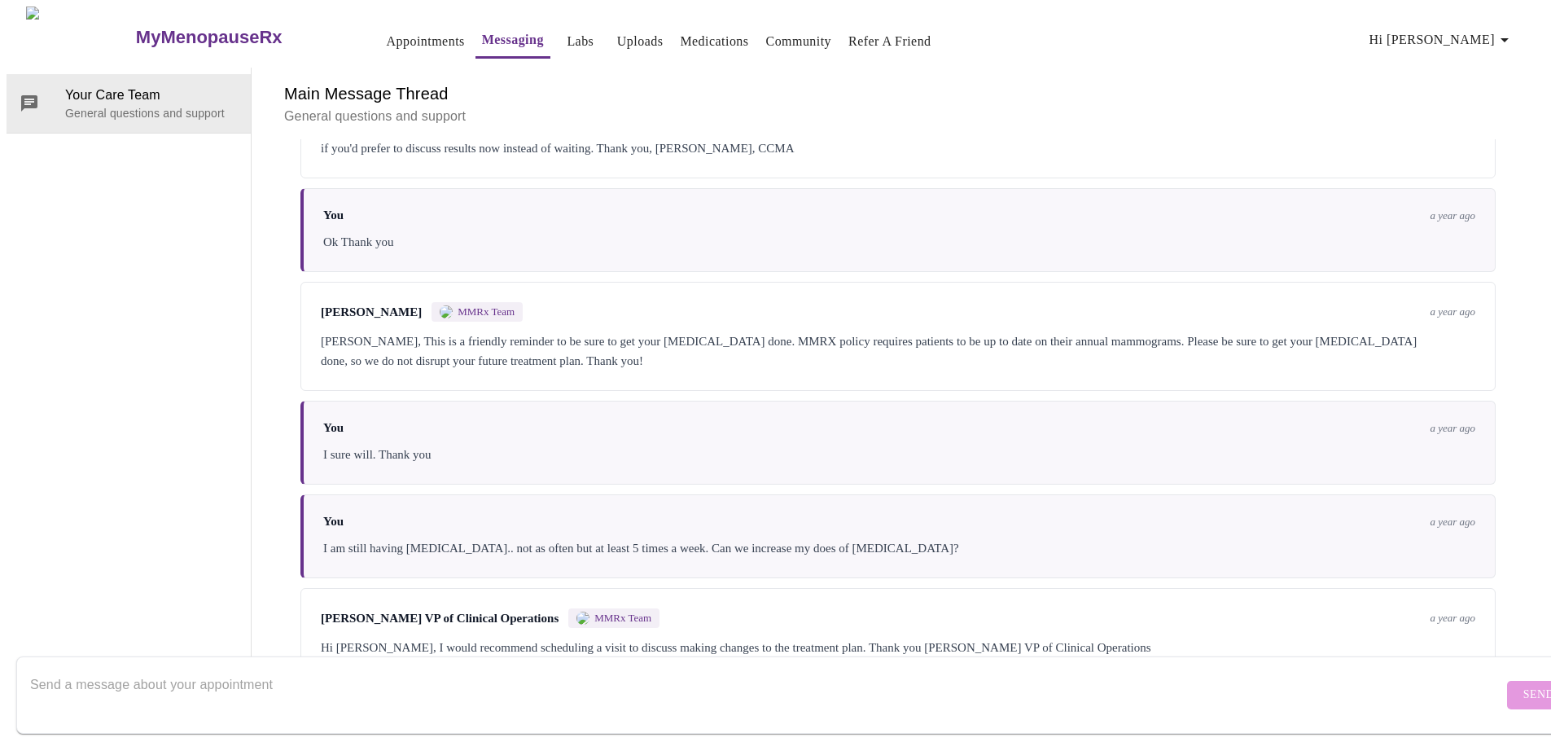
click at [255, 680] on textarea "Send a message about your appointment" at bounding box center [766, 695] width 1473 height 52
type textarea "I just prepaid for my labs. Can you tell me what location I can go to in [GEOGR…"
click at [1523, 685] on span "Send" at bounding box center [1538, 695] width 31 height 20
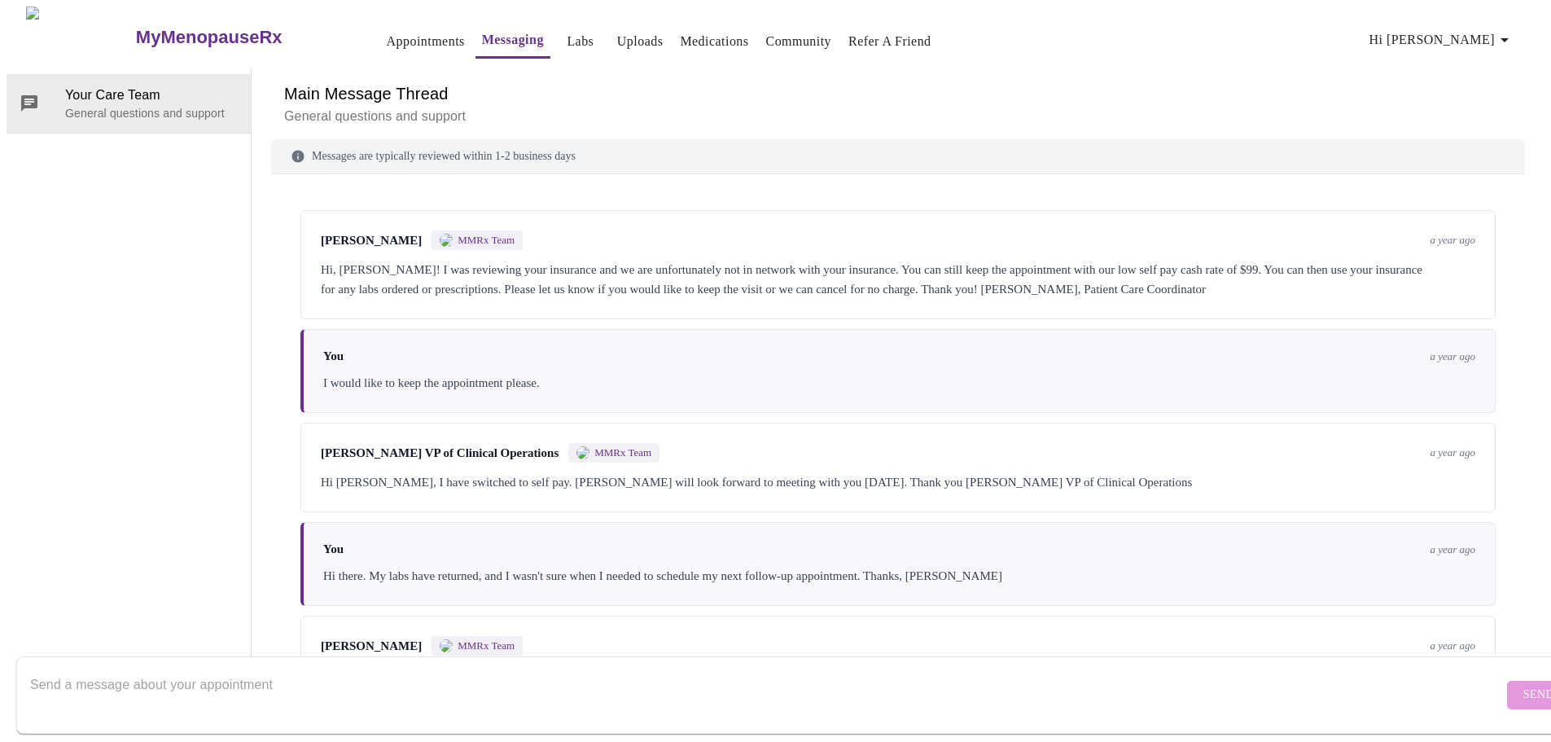
scroll to position [0, 0]
click at [687, 31] on link "Medications" at bounding box center [714, 41] width 68 height 23
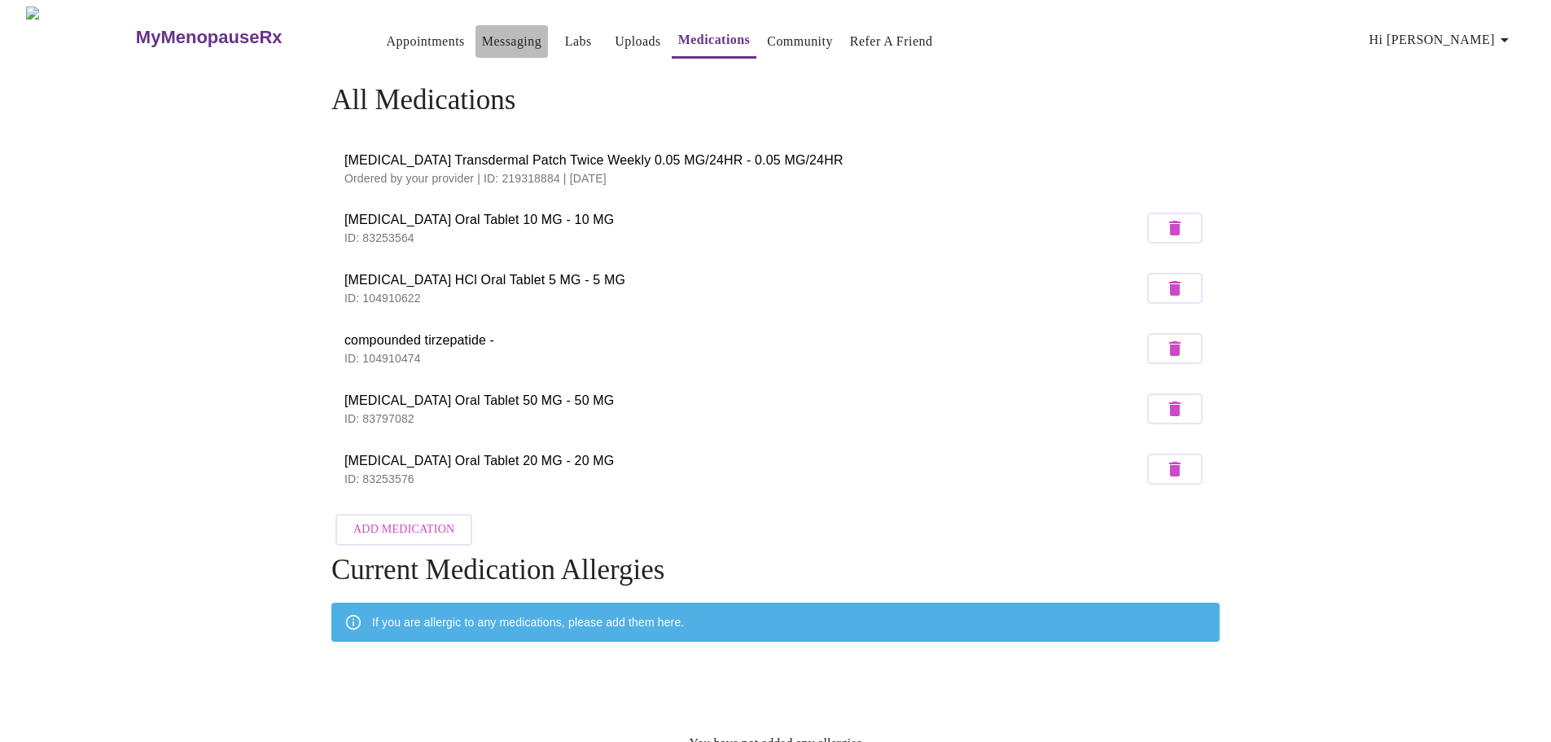
click at [482, 36] on link "Messaging" at bounding box center [511, 41] width 59 height 23
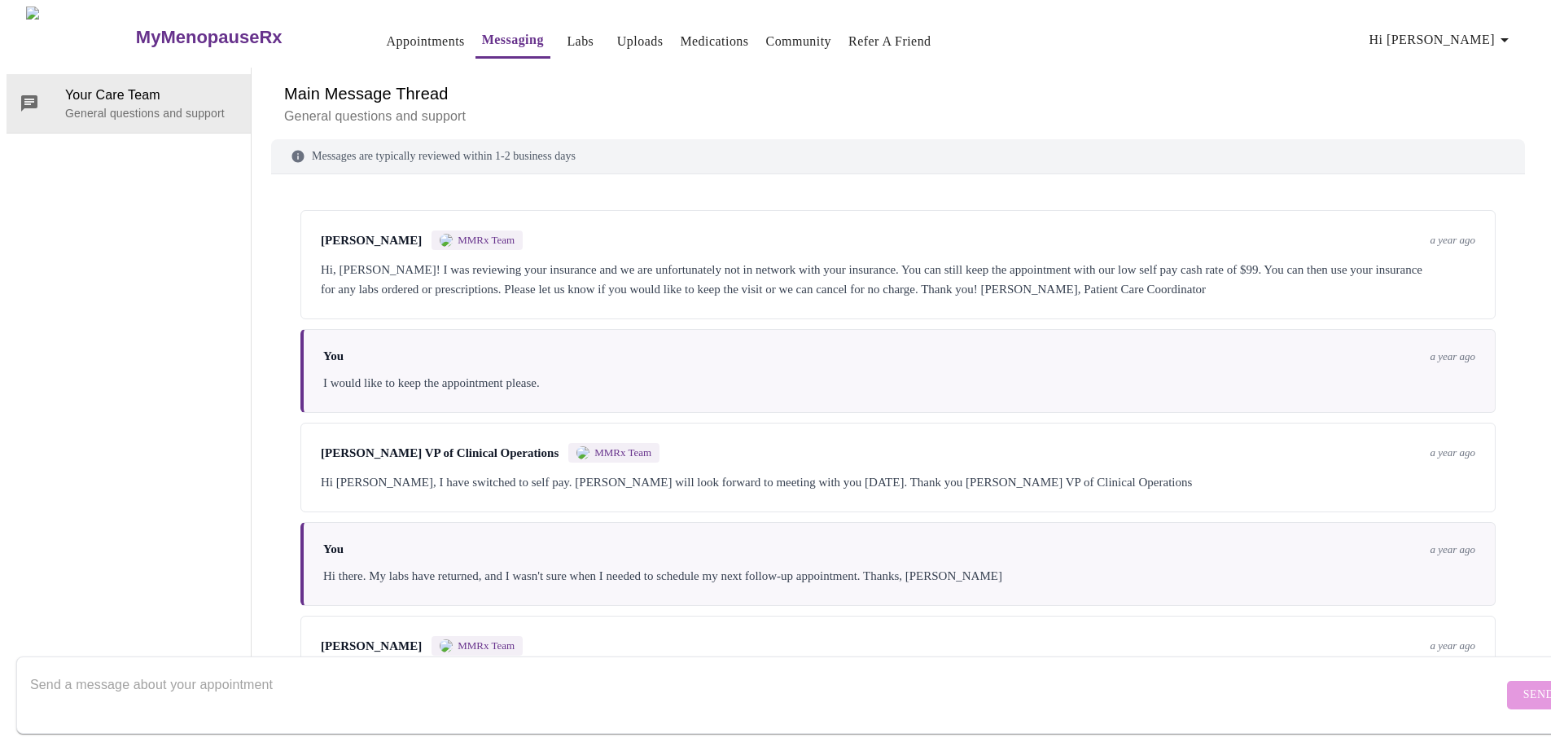
click at [774, 33] on link "Community" at bounding box center [799, 41] width 66 height 23
click at [567, 32] on link "Labs" at bounding box center [580, 41] width 27 height 23
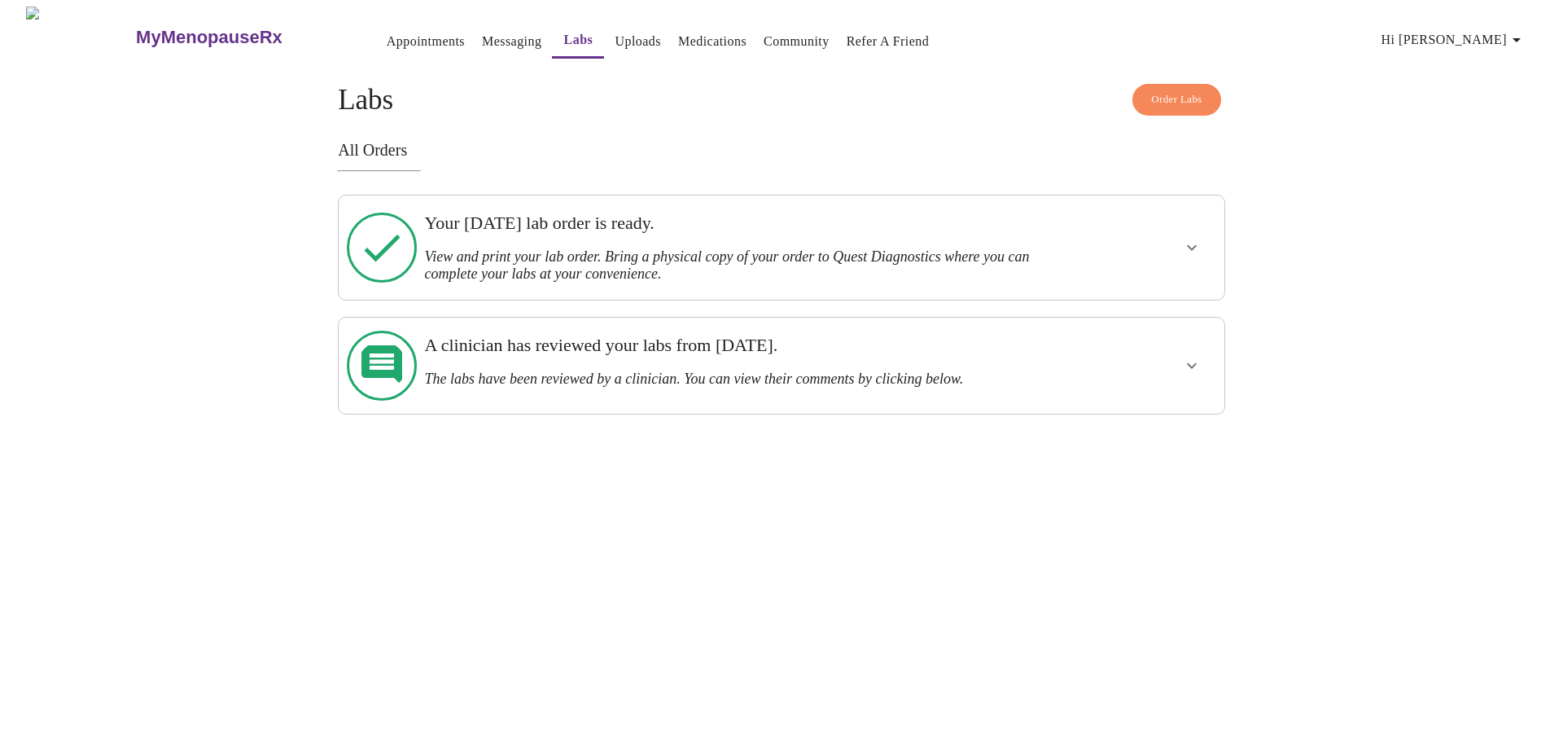
click at [590, 370] on h3 "The labs have been reviewed by a clinician. You can view their comments by clic…" at bounding box center [738, 378] width 629 height 17
click at [1188, 363] on icon "show more" at bounding box center [1192, 366] width 10 height 6
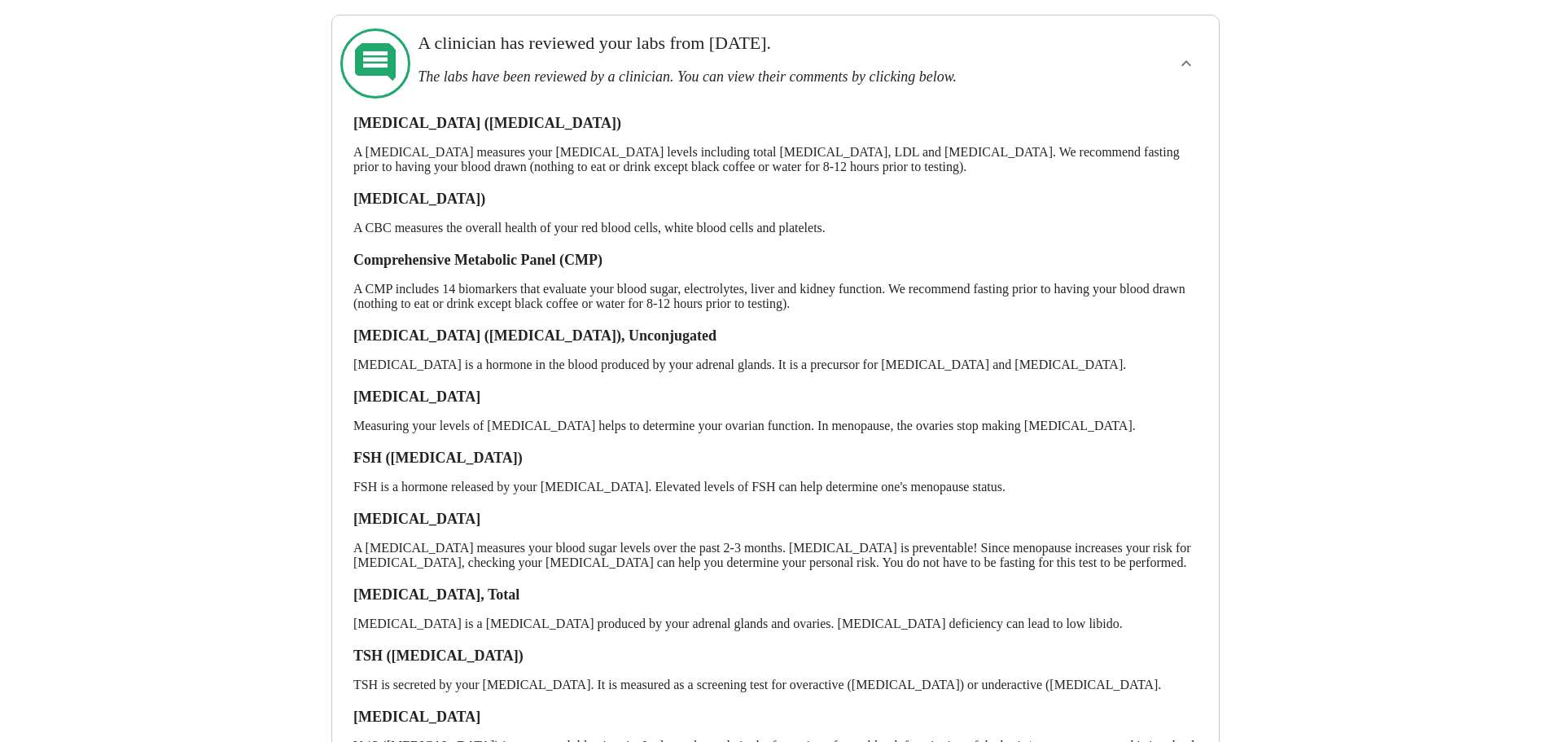
scroll to position [508, 0]
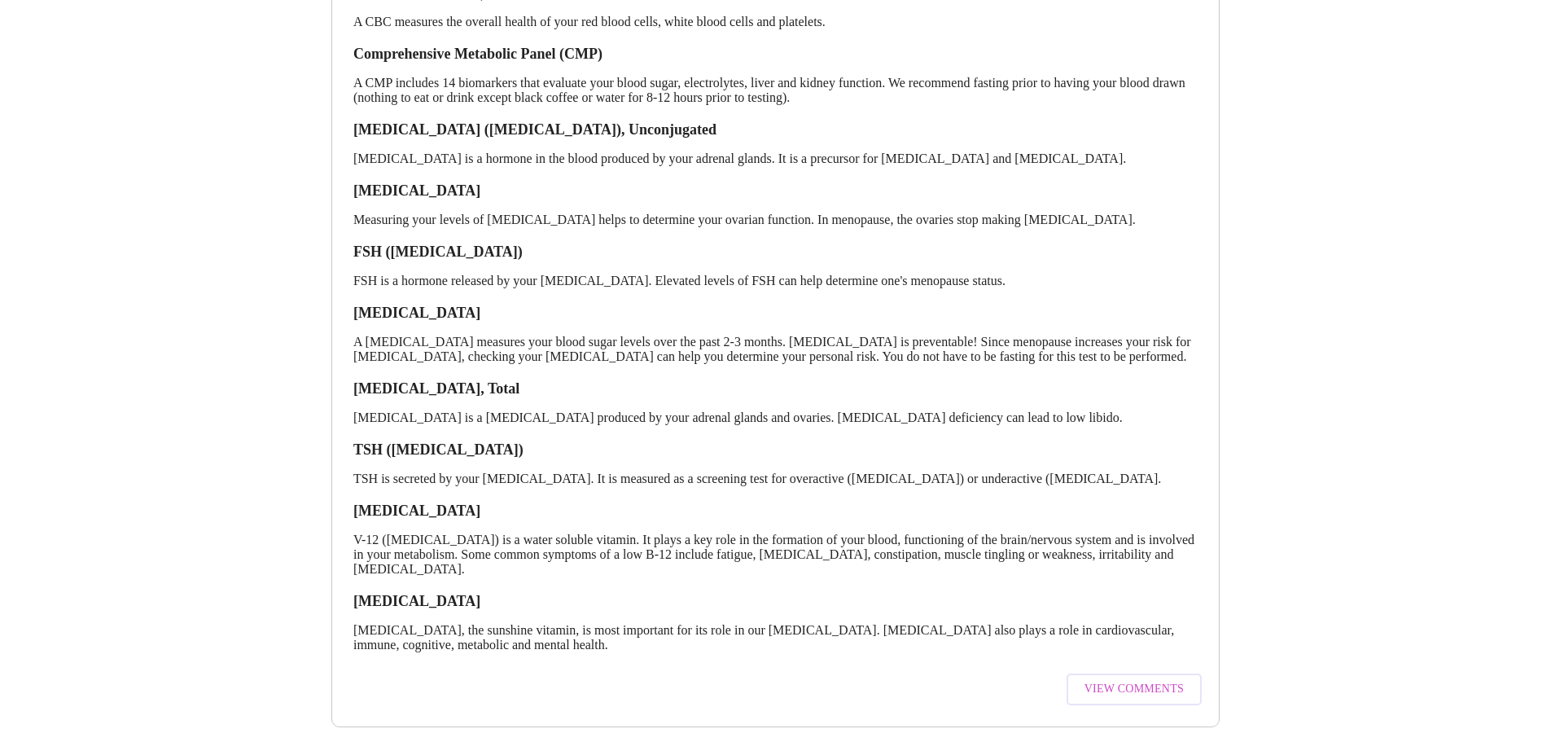
click at [1120, 679] on span "View Comments" at bounding box center [1134, 689] width 99 height 20
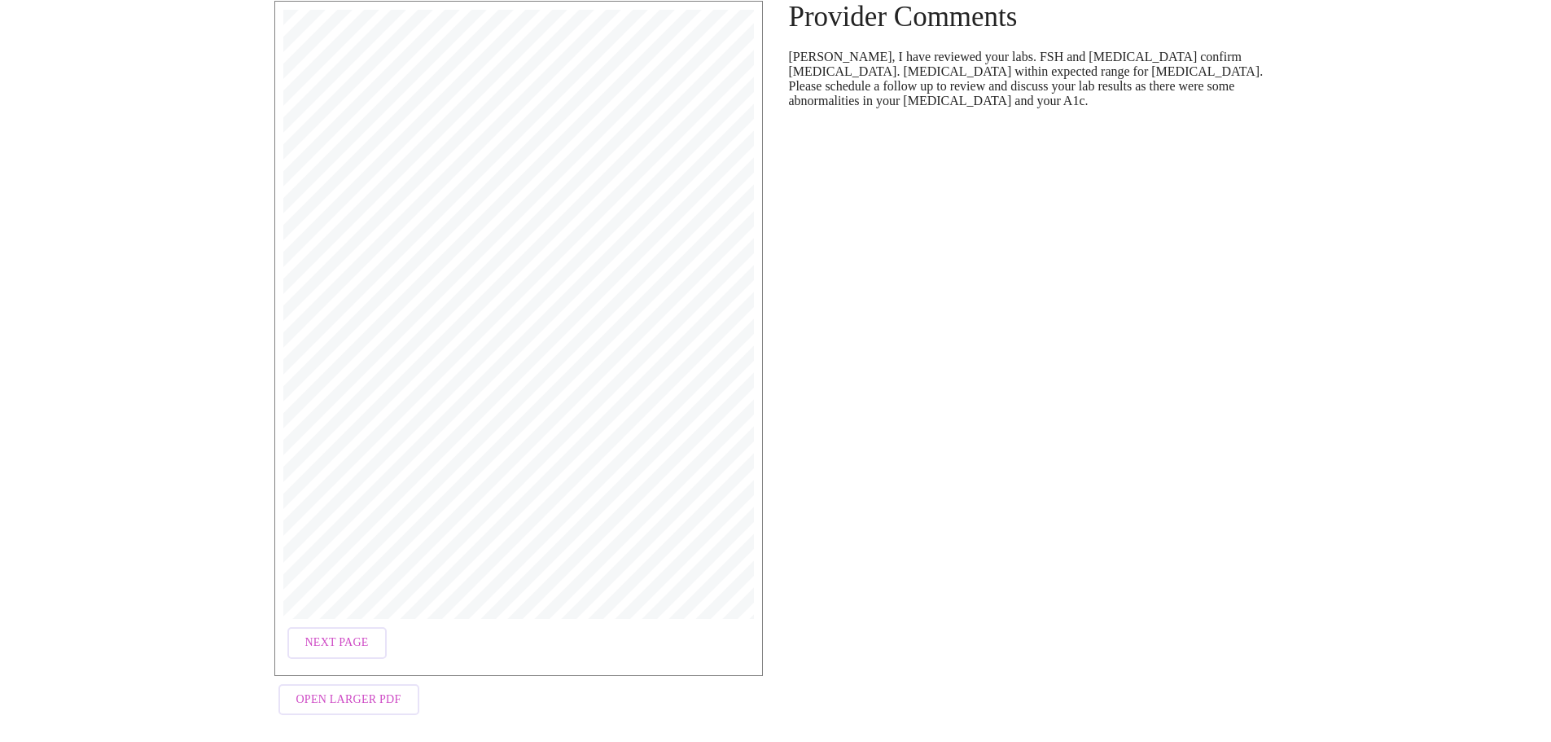
scroll to position [159, 0]
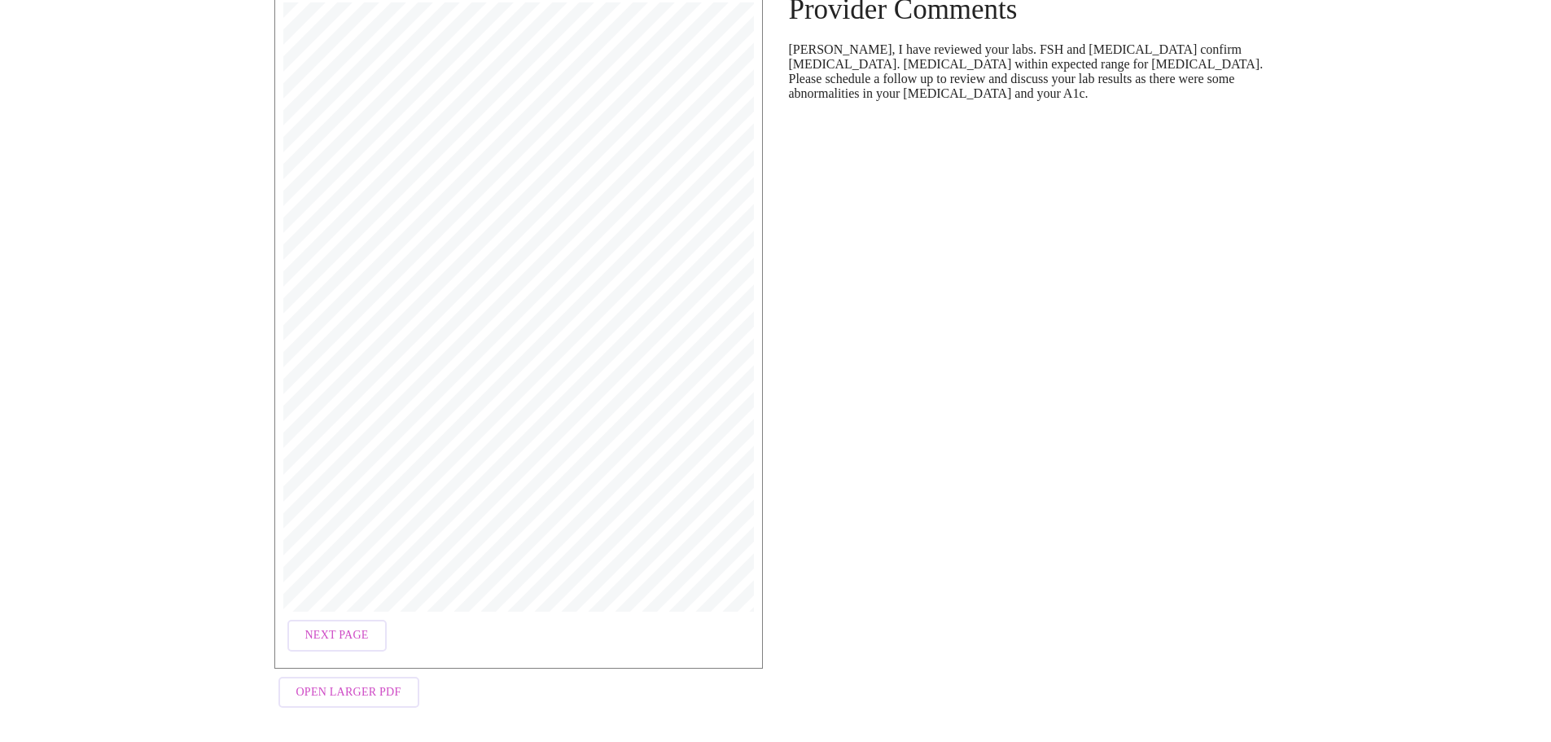
click at [345, 625] on span "Next Page" at bounding box center [337, 635] width 64 height 20
click at [349, 688] on span "Open Larger PDF" at bounding box center [348, 692] width 105 height 20
click at [378, 682] on span "Open Larger PDF" at bounding box center [348, 692] width 105 height 20
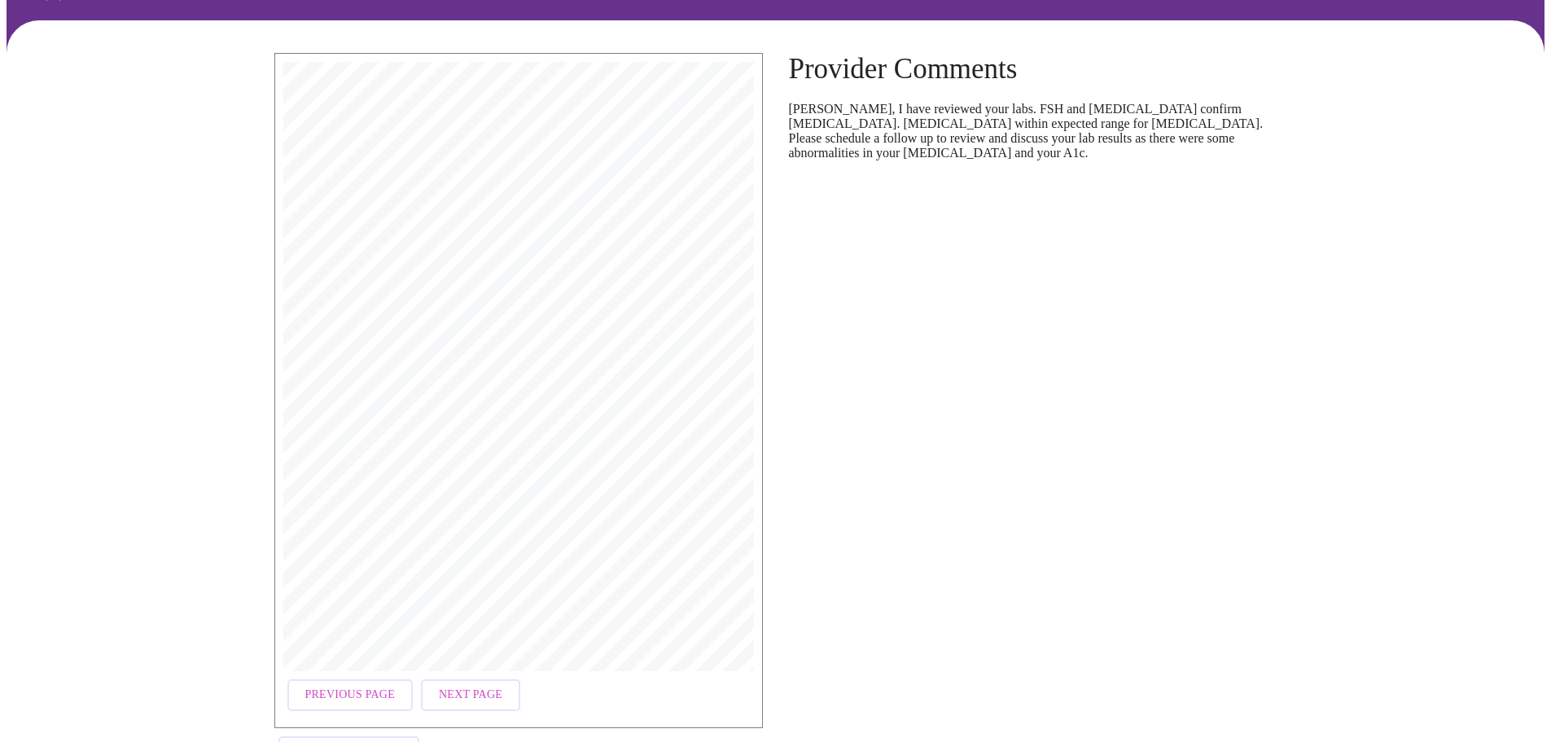
scroll to position [0, 0]
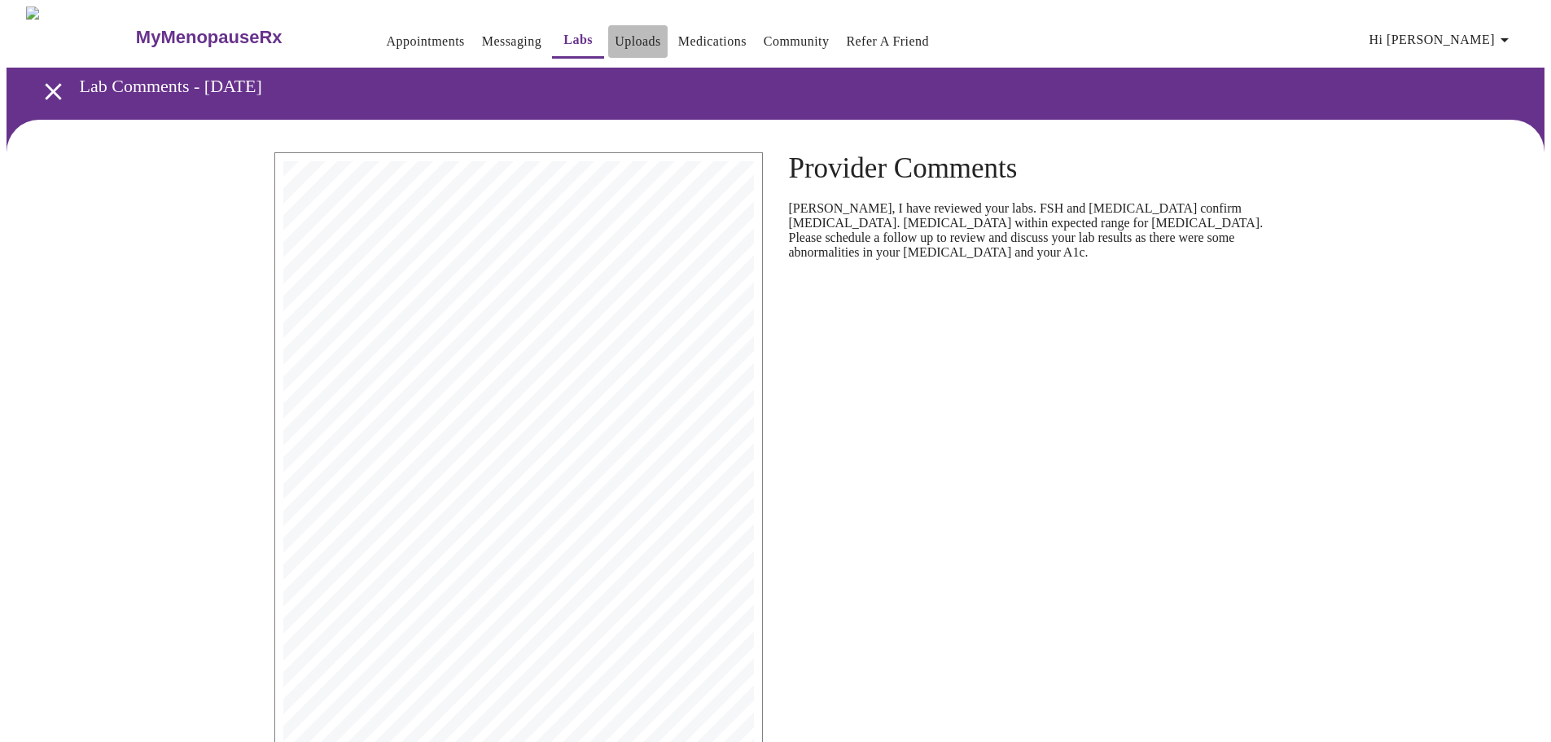
click at [615, 34] on link "Uploads" at bounding box center [638, 41] width 46 height 23
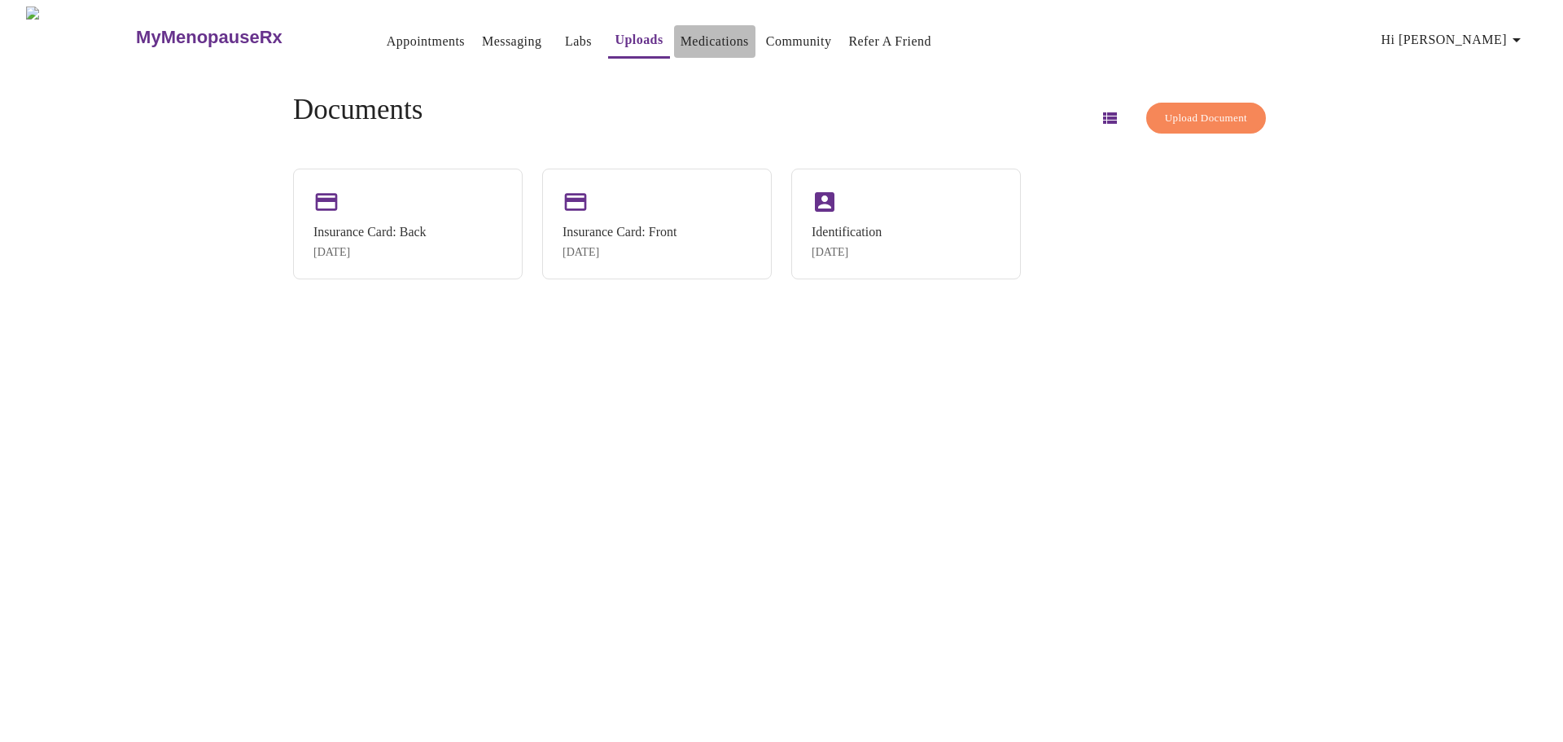
click at [681, 32] on link "Medications" at bounding box center [715, 41] width 68 height 23
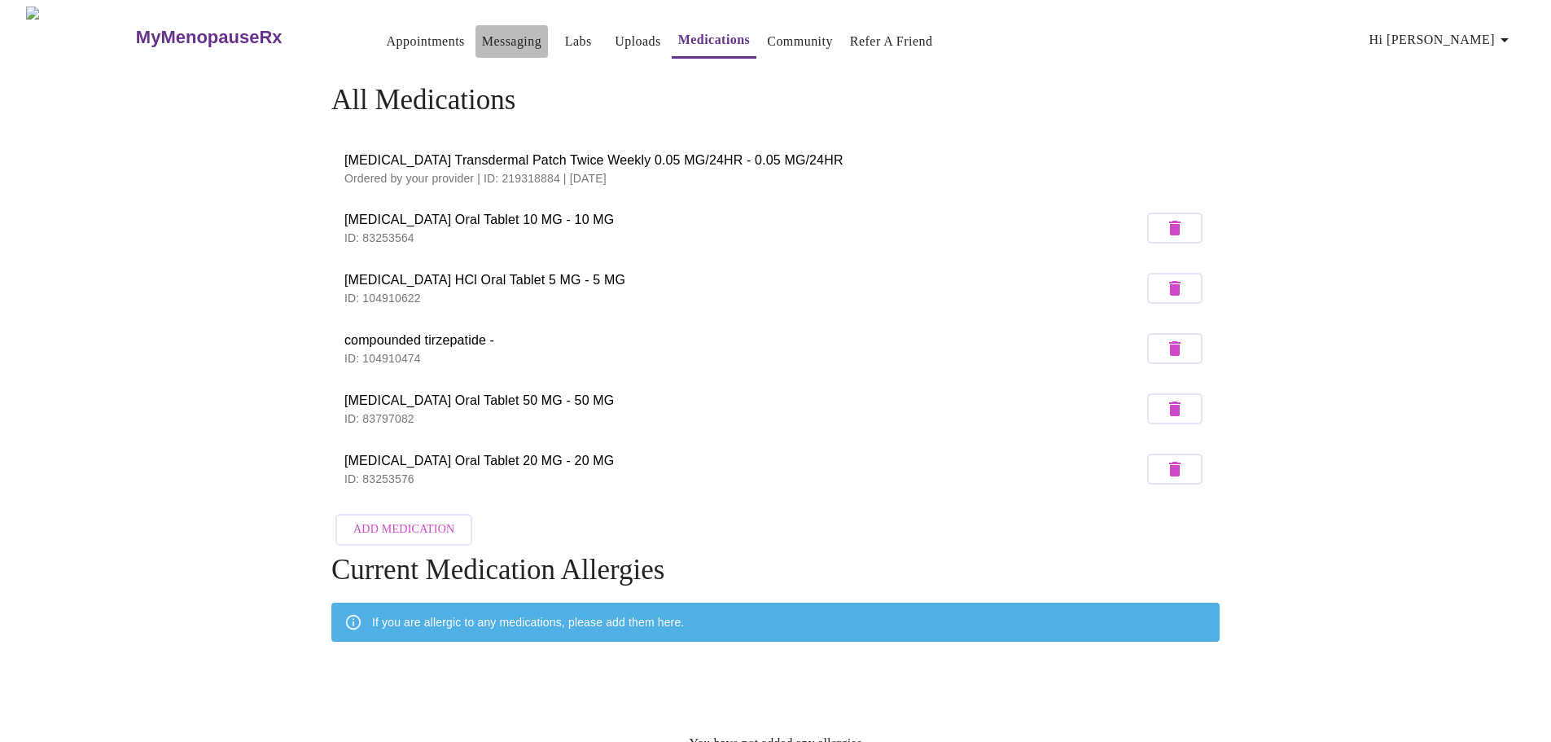
click at [482, 30] on link "Messaging" at bounding box center [511, 41] width 59 height 23
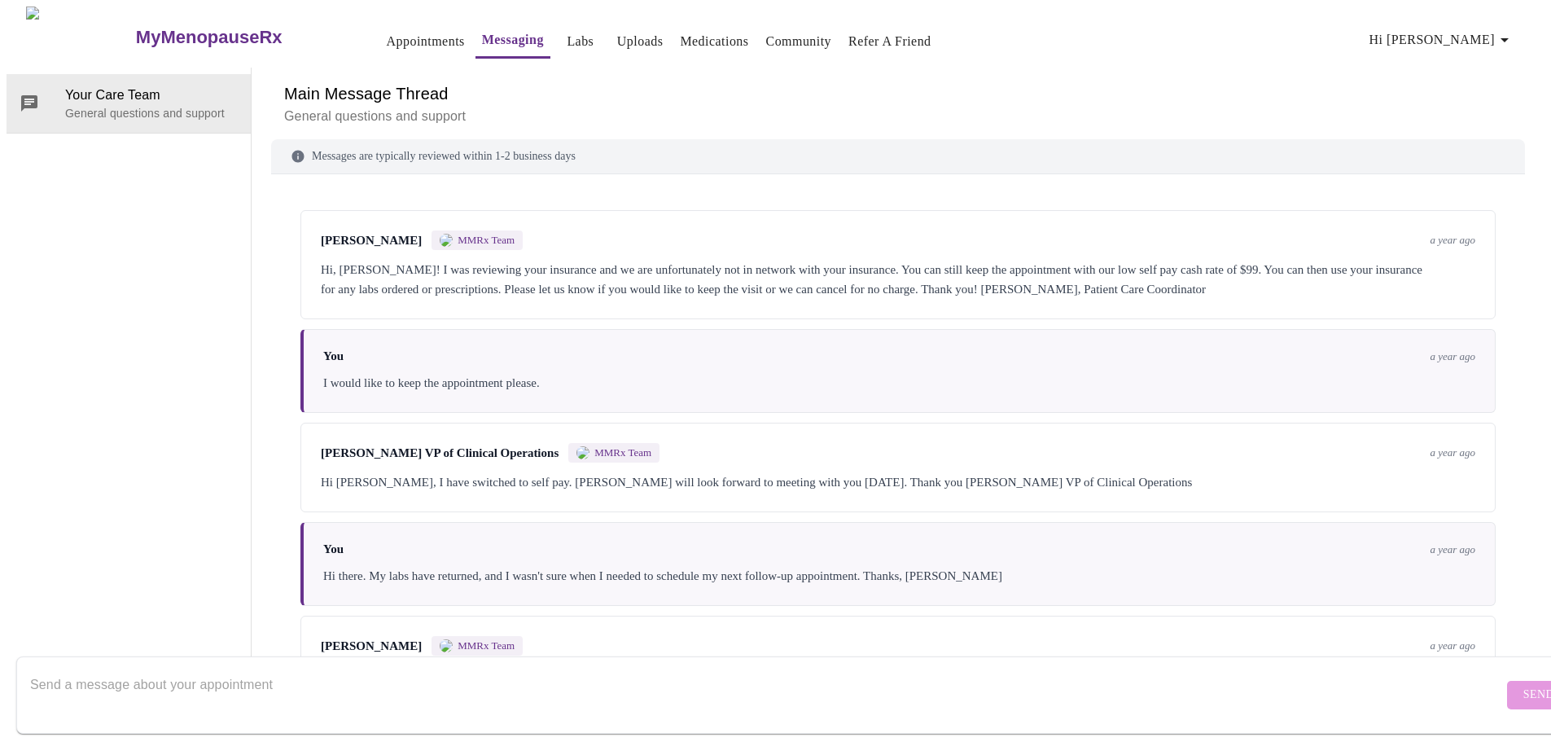
click at [387, 33] on link "Appointments" at bounding box center [426, 41] width 78 height 23
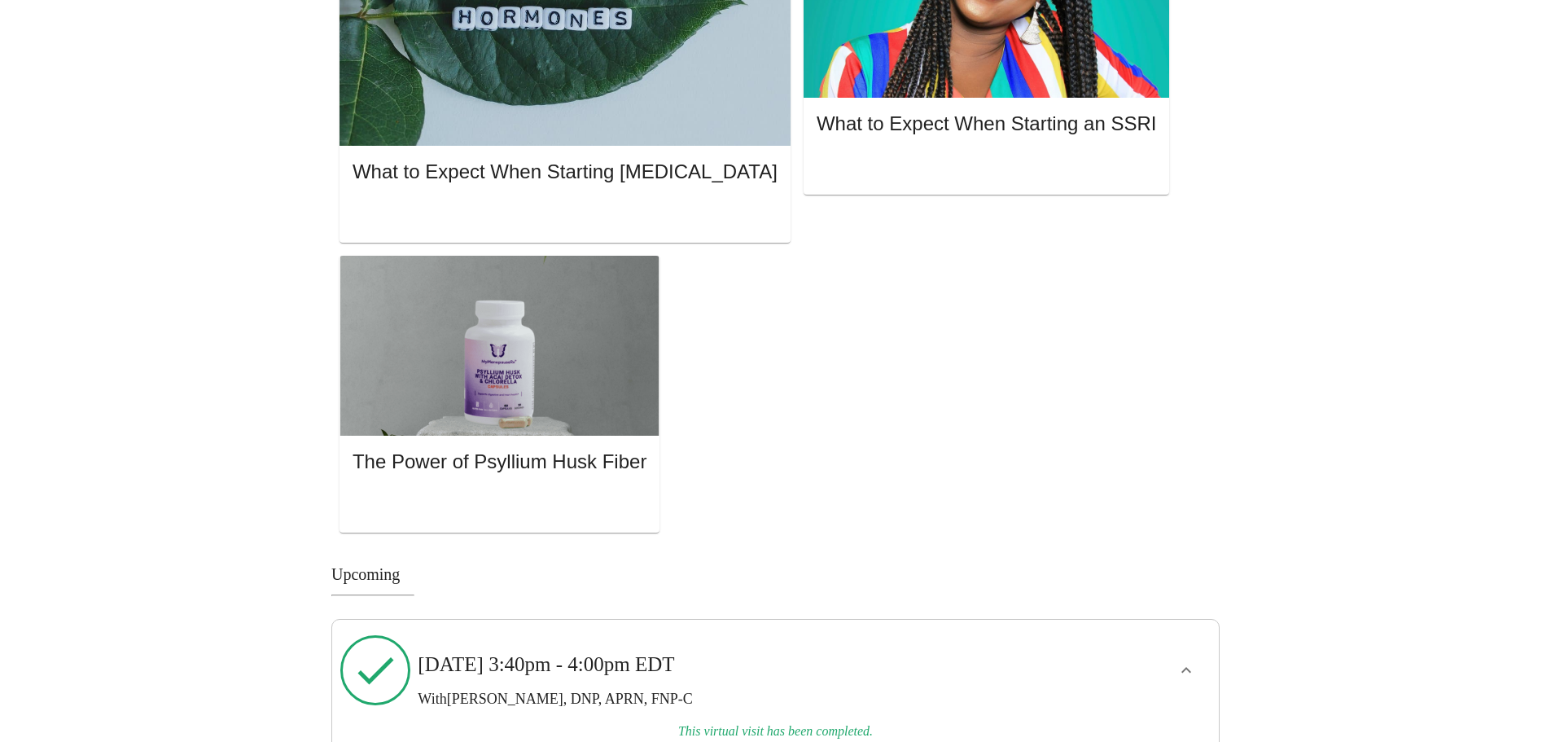
scroll to position [1501, 0]
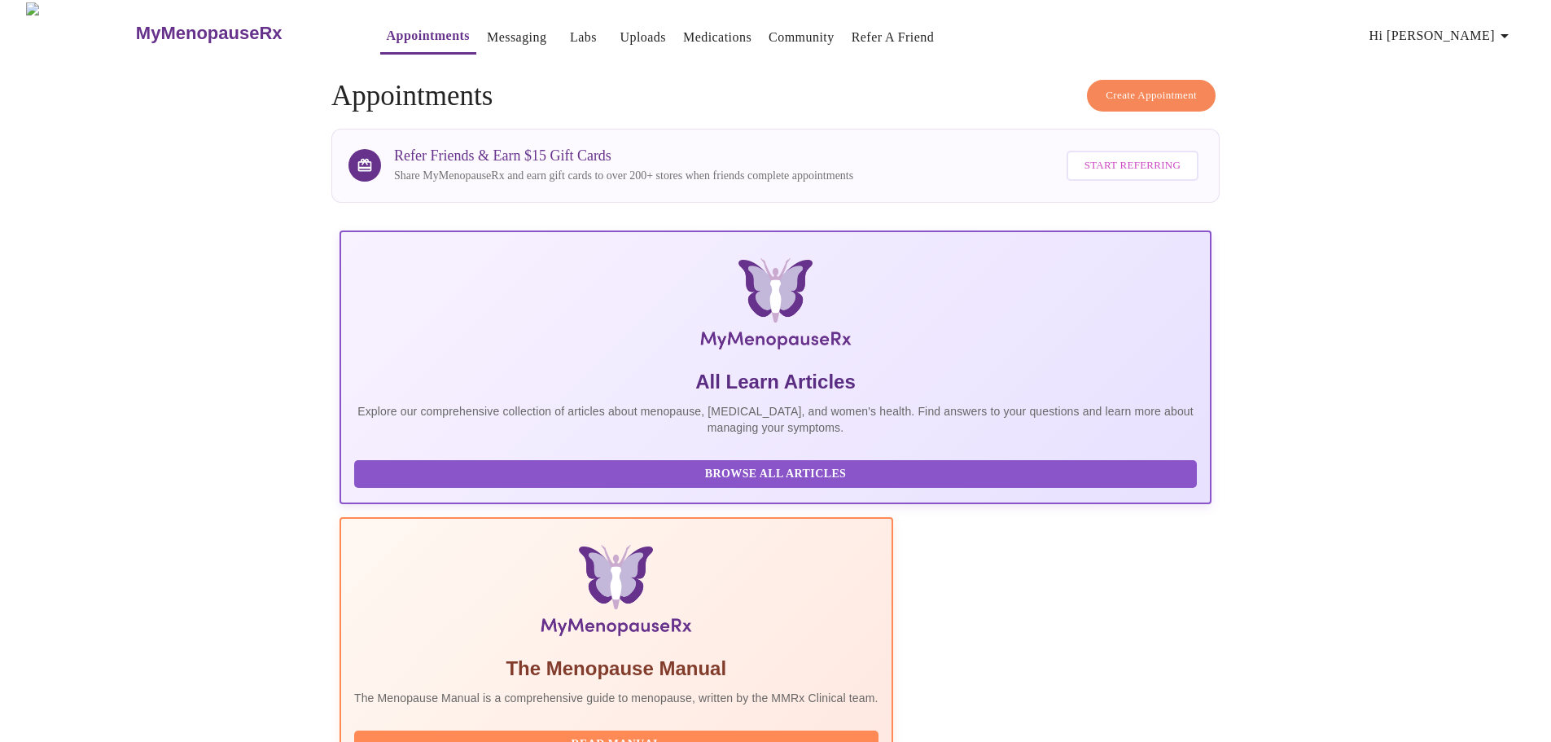
scroll to position [0, 0]
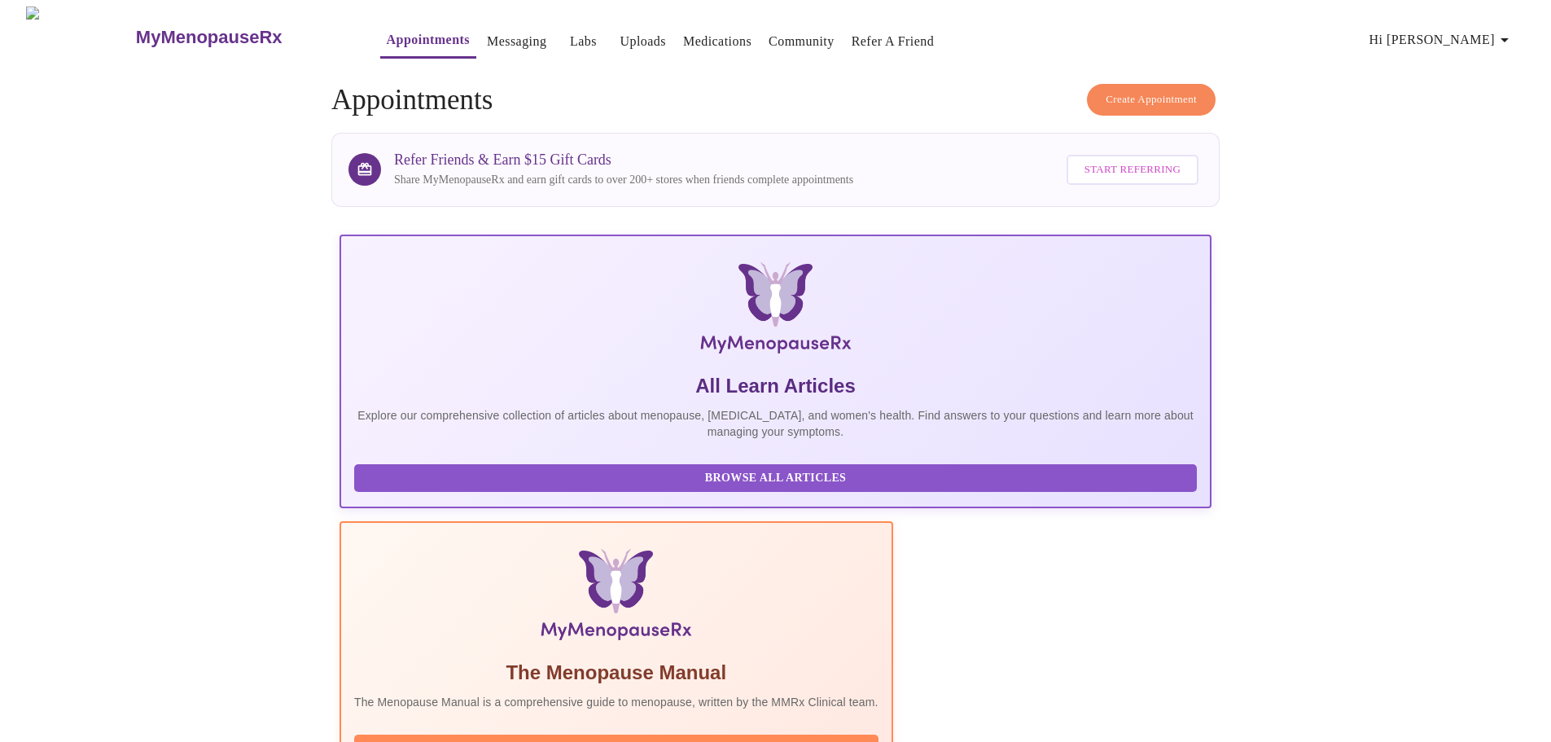
drag, startPoint x: 1171, startPoint y: 382, endPoint x: 1160, endPoint y: 359, distance: 25.1
click at [1508, 30] on icon "button" at bounding box center [1505, 40] width 20 height 20
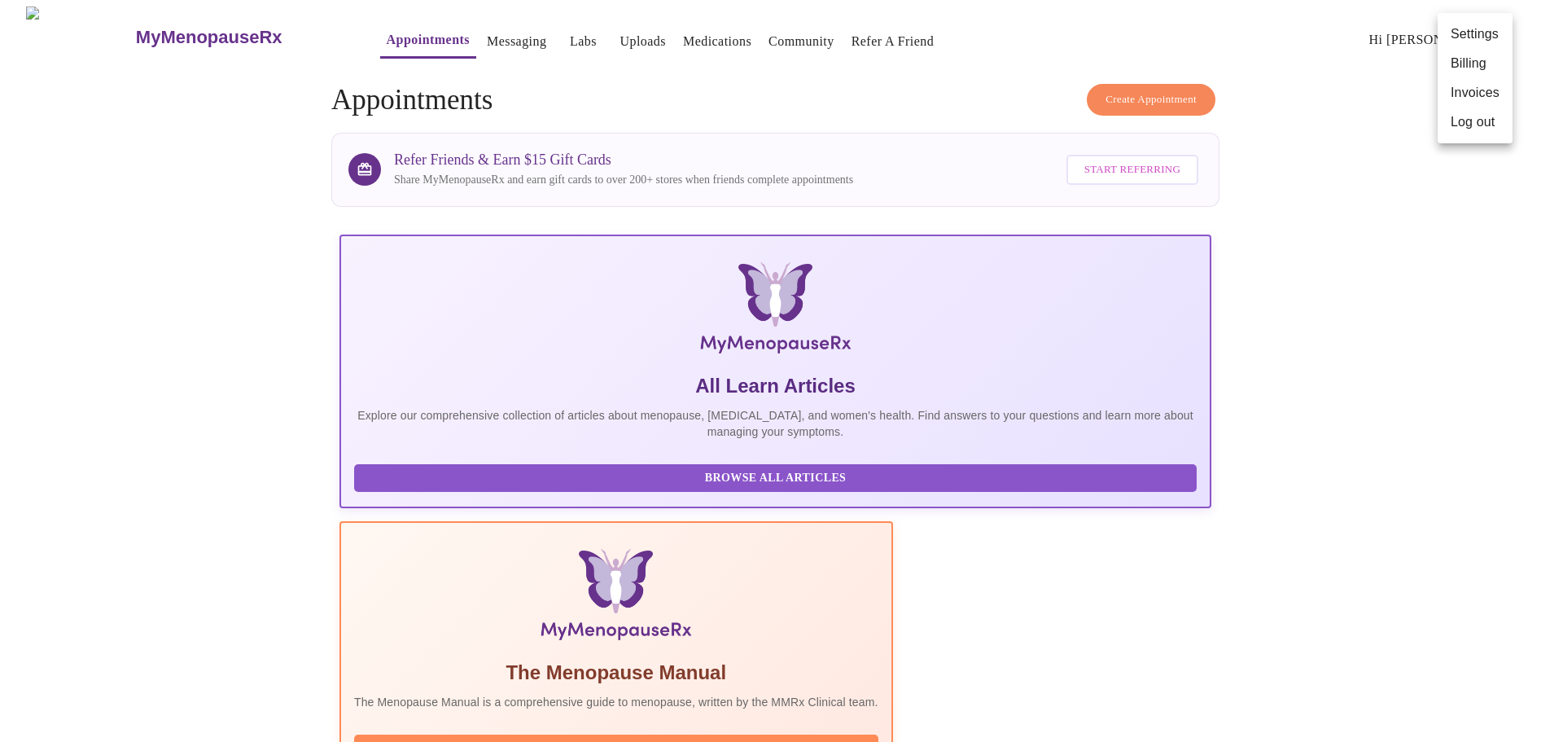
click at [540, 31] on div at bounding box center [781, 371] width 1563 height 742
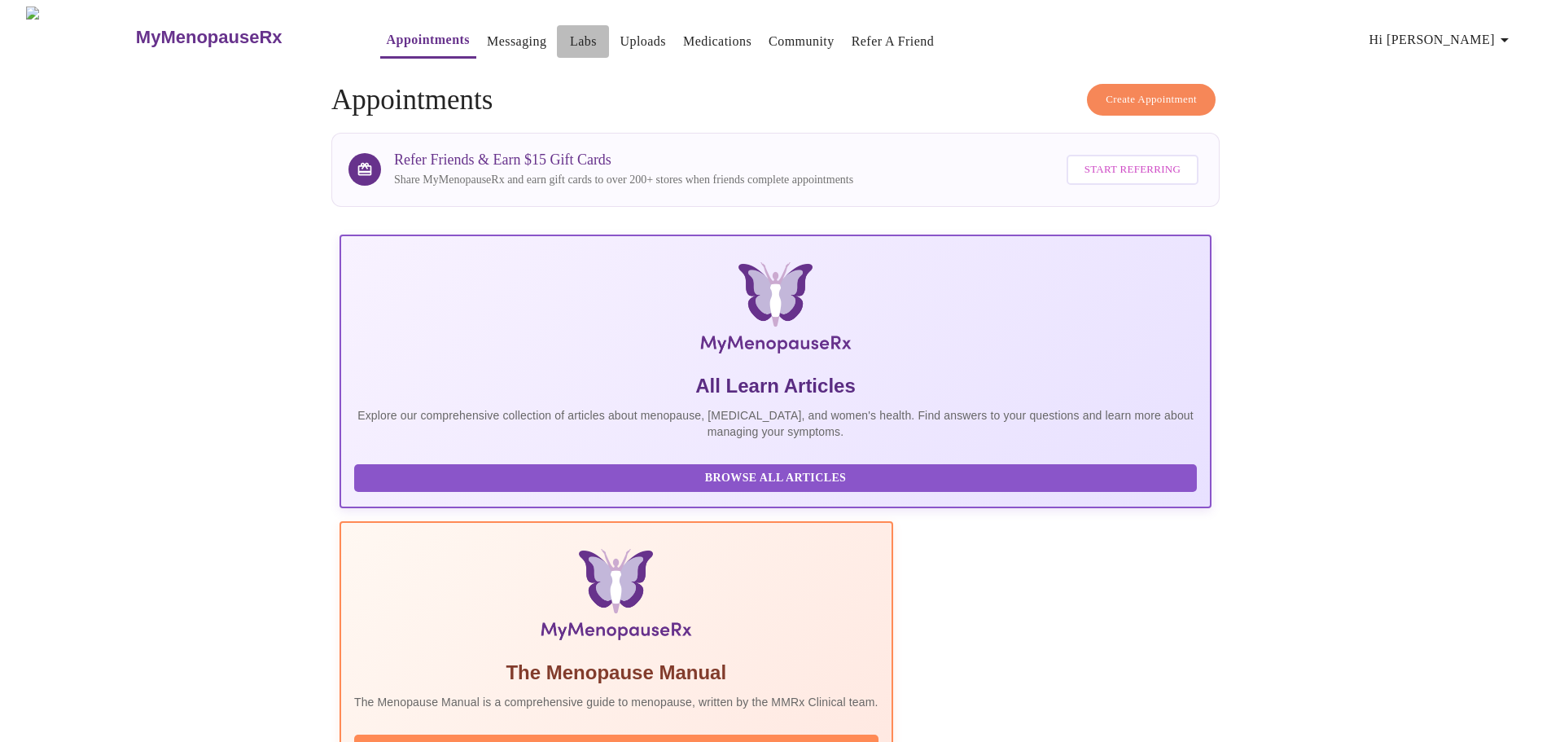
click at [570, 30] on link "Labs" at bounding box center [583, 41] width 27 height 23
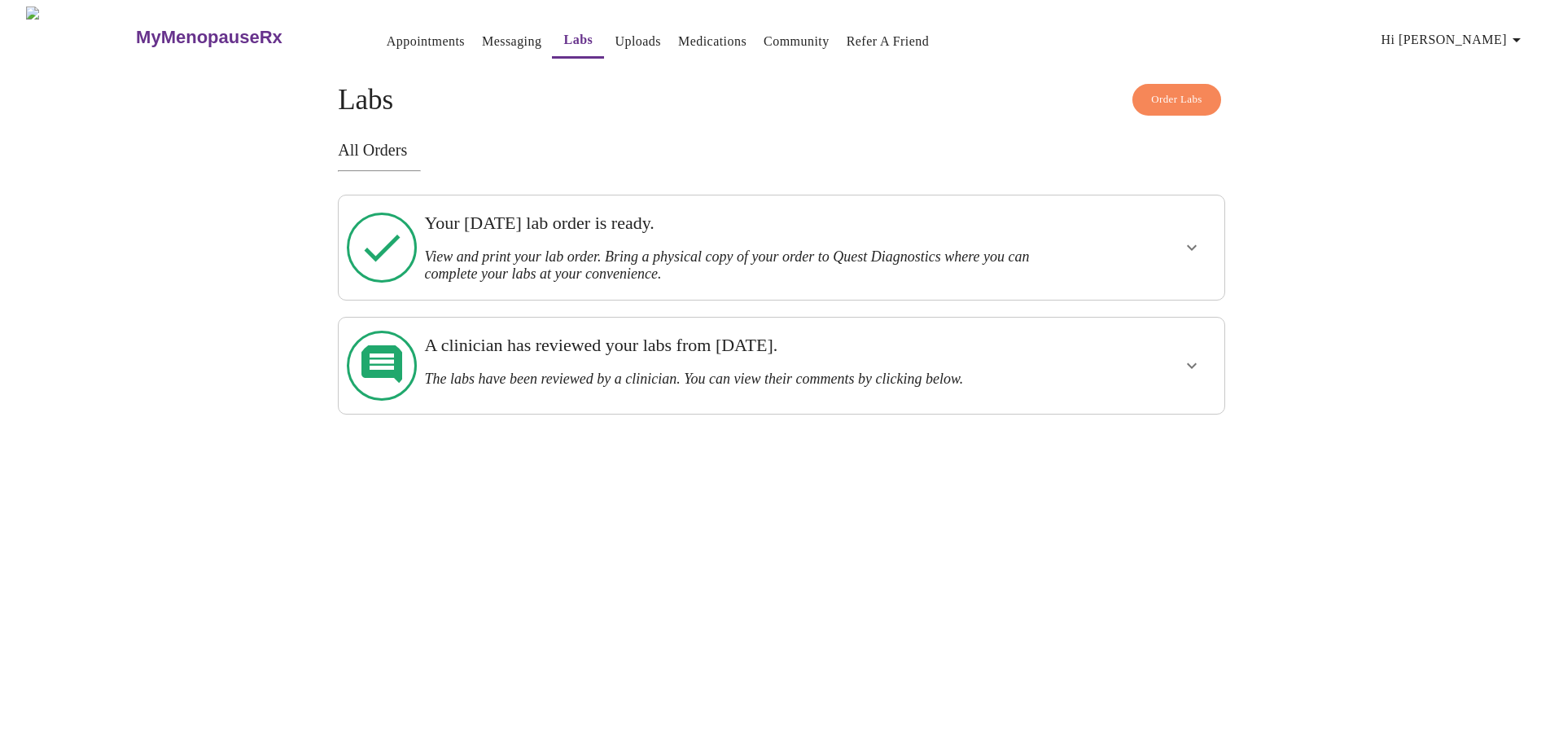
click at [669, 370] on h3 "The labs have been reviewed by a clinician. You can view their comments by clic…" at bounding box center [738, 378] width 629 height 17
click at [1203, 346] on button "show more" at bounding box center [1192, 365] width 39 height 39
